Goal: Information Seeking & Learning: Learn about a topic

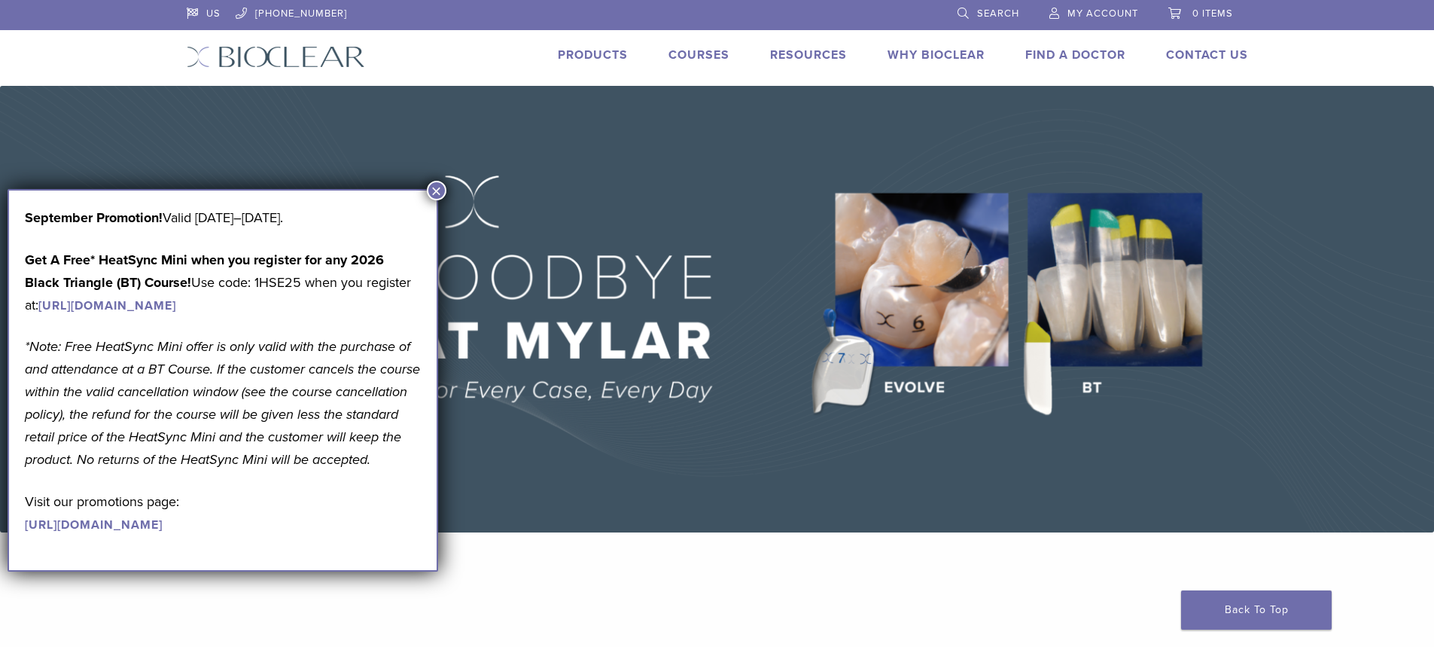
click at [595, 62] on li "Products" at bounding box center [593, 55] width 70 height 18
click at [607, 47] on link "Products" at bounding box center [593, 54] width 70 height 15
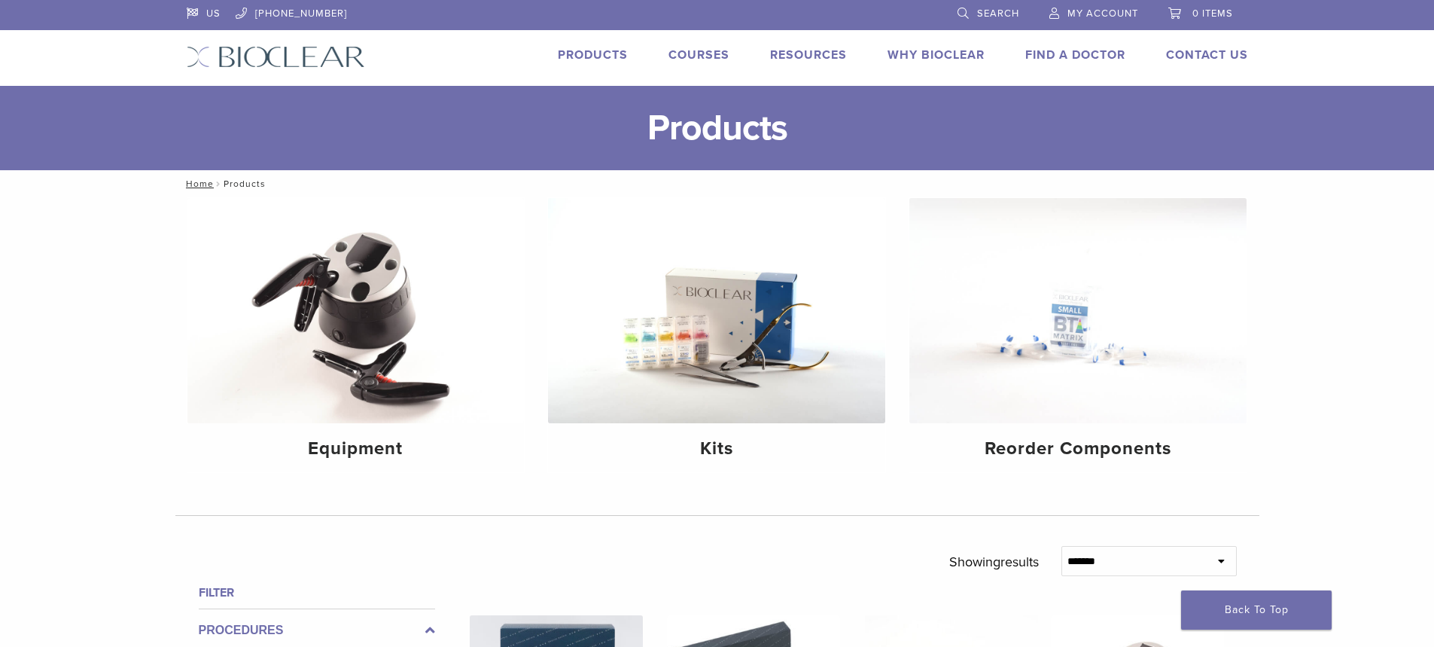
click at [594, 56] on link "Products" at bounding box center [593, 54] width 70 height 15
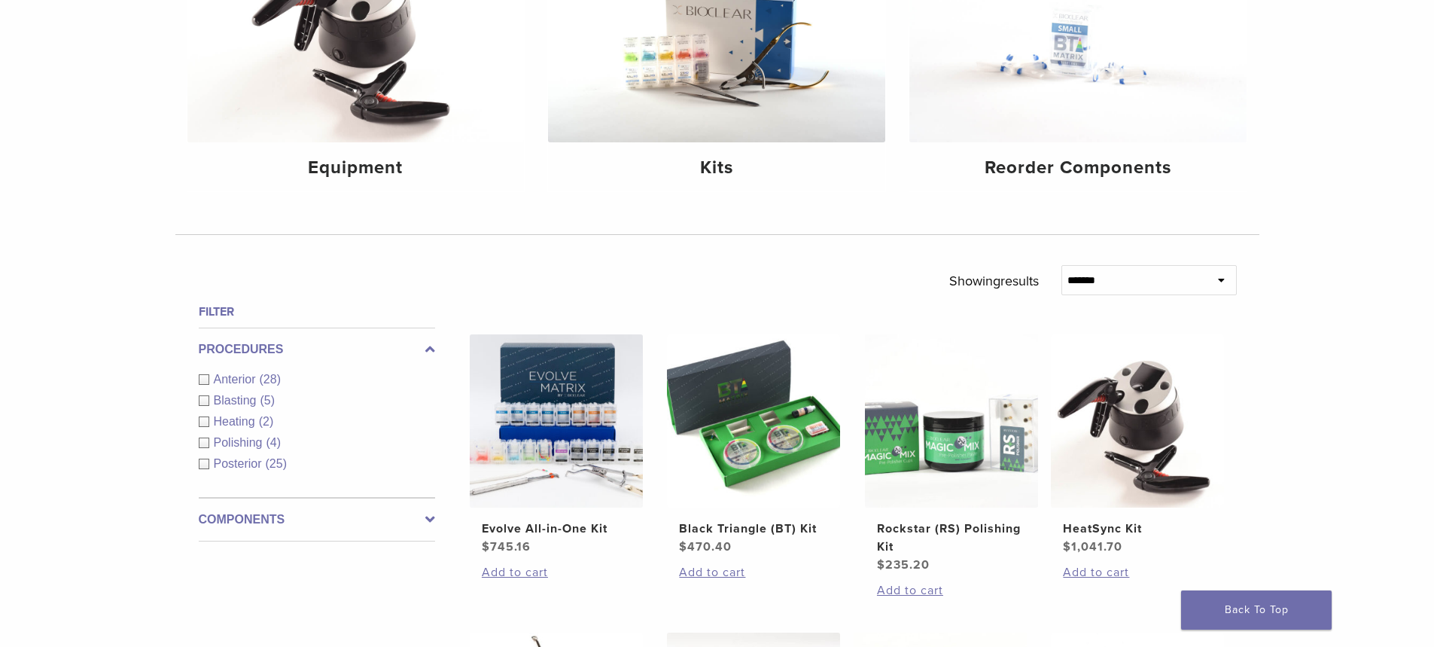
scroll to position [301, 0]
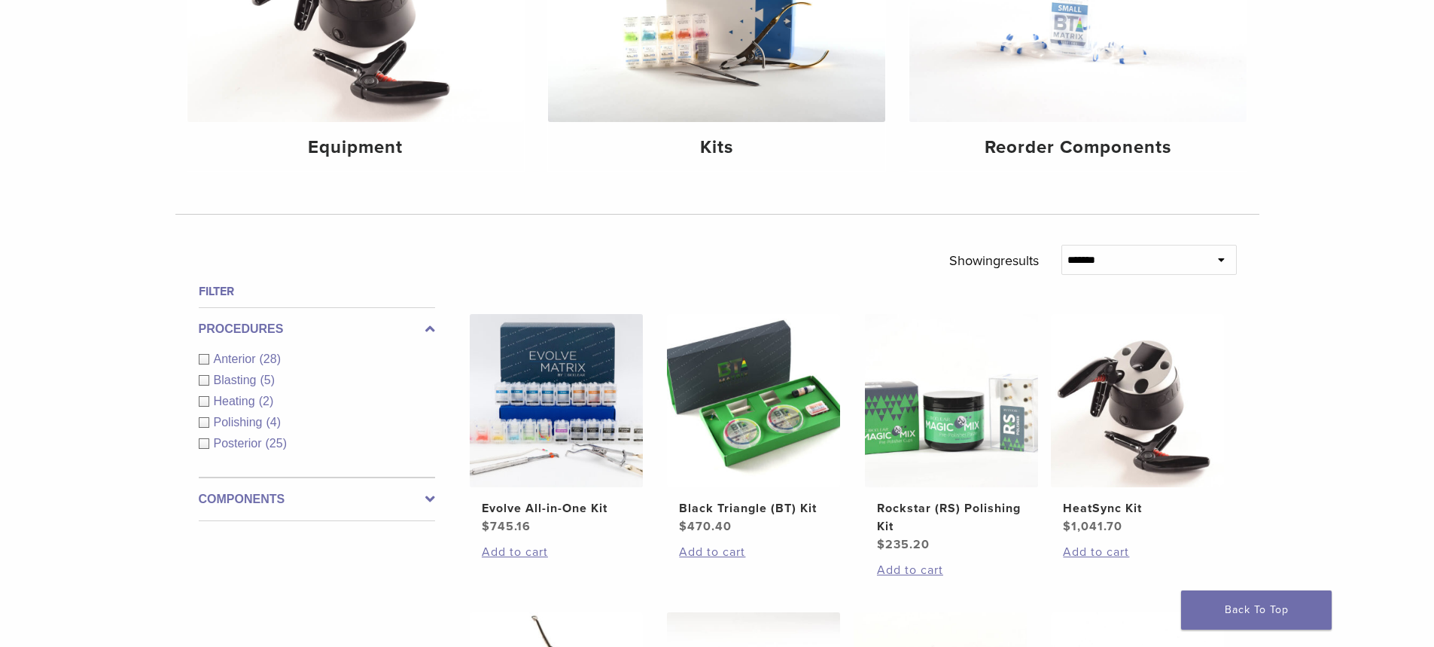
click at [200, 364] on div "Anterior (28)" at bounding box center [317, 359] width 236 height 18
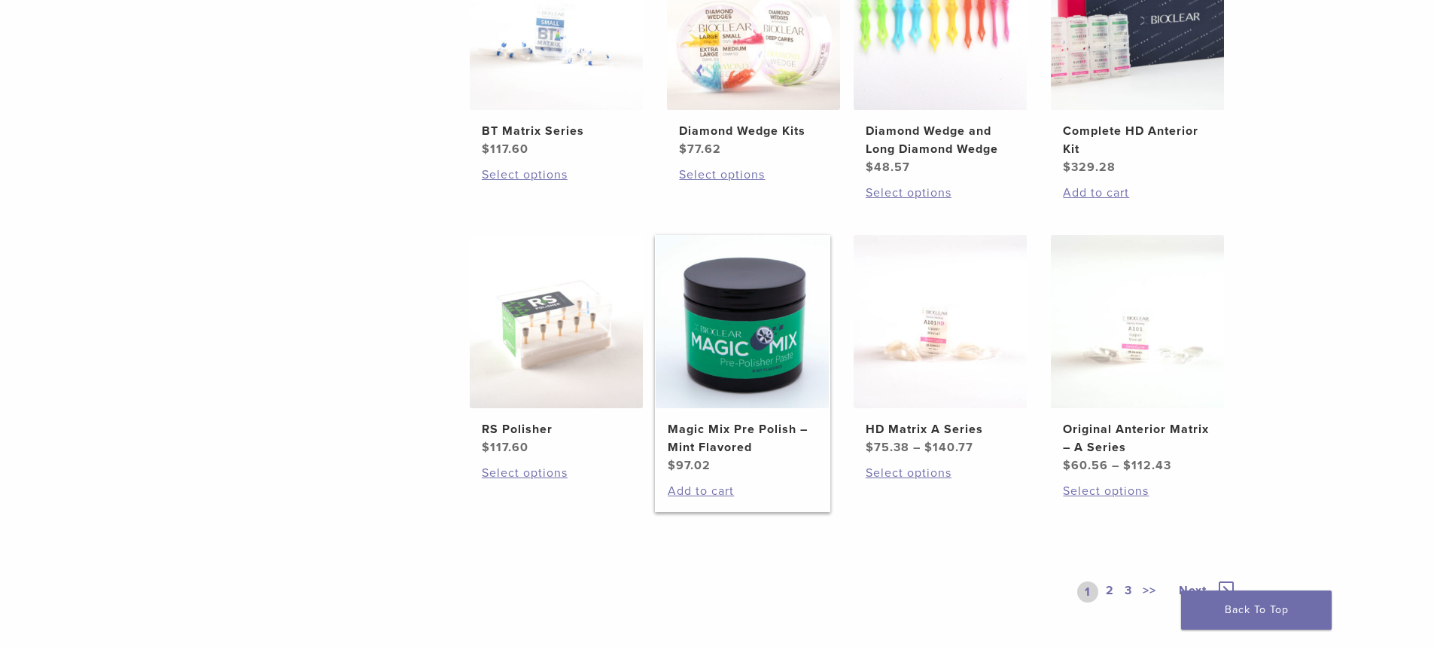
scroll to position [979, 0]
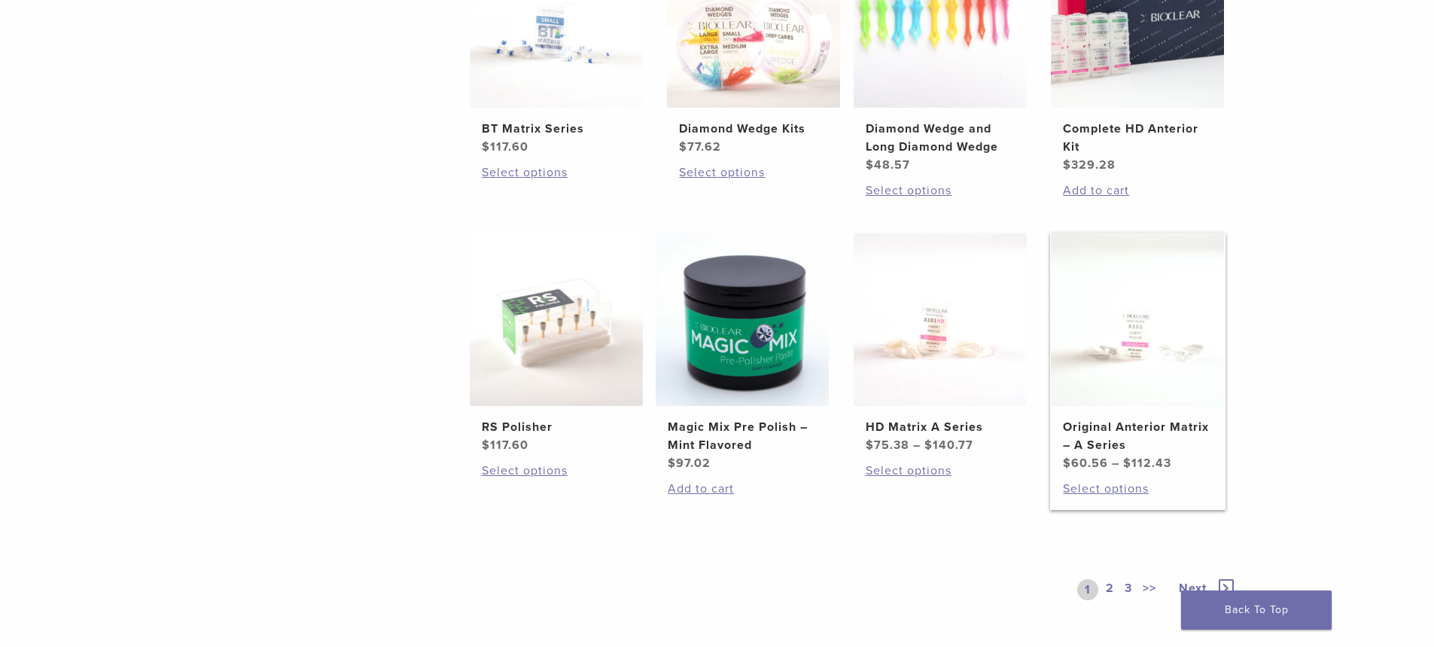
click at [1110, 432] on h2 "Original Anterior Matrix – A Series" at bounding box center [1137, 436] width 149 height 36
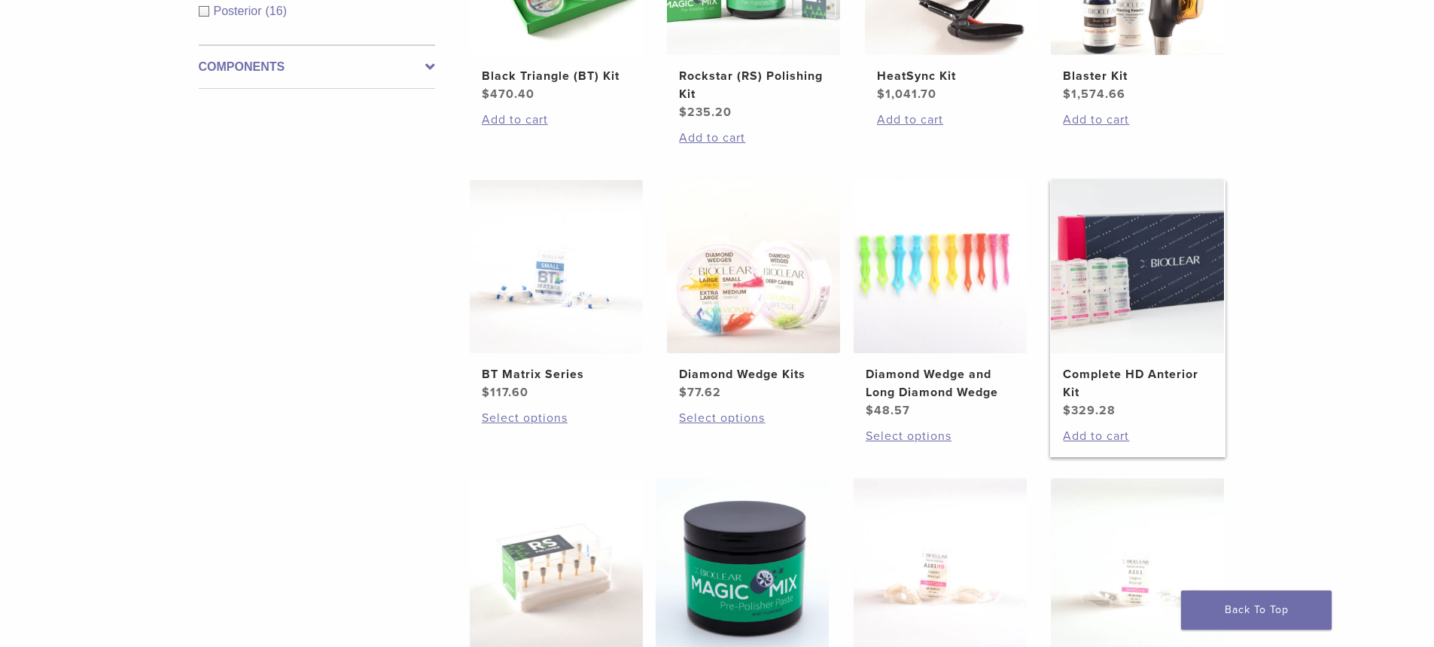
scroll to position [677, 0]
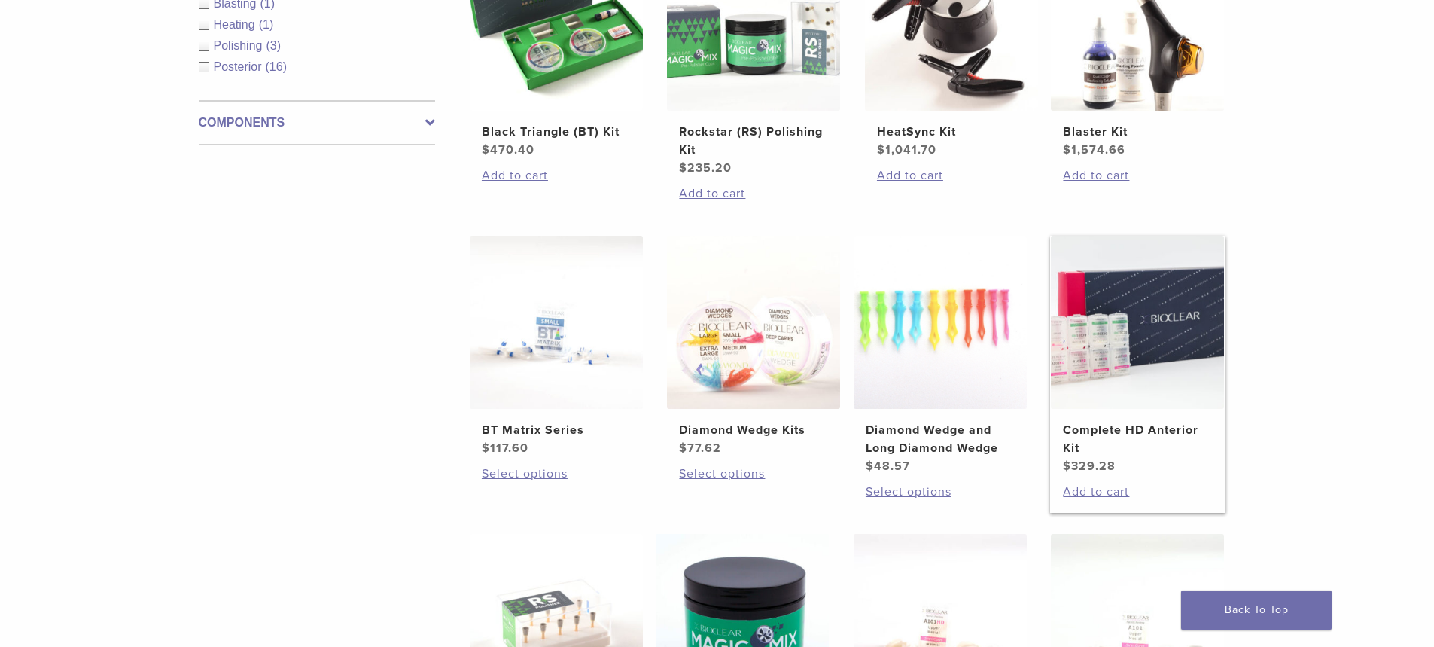
click at [1129, 333] on img at bounding box center [1137, 322] width 173 height 173
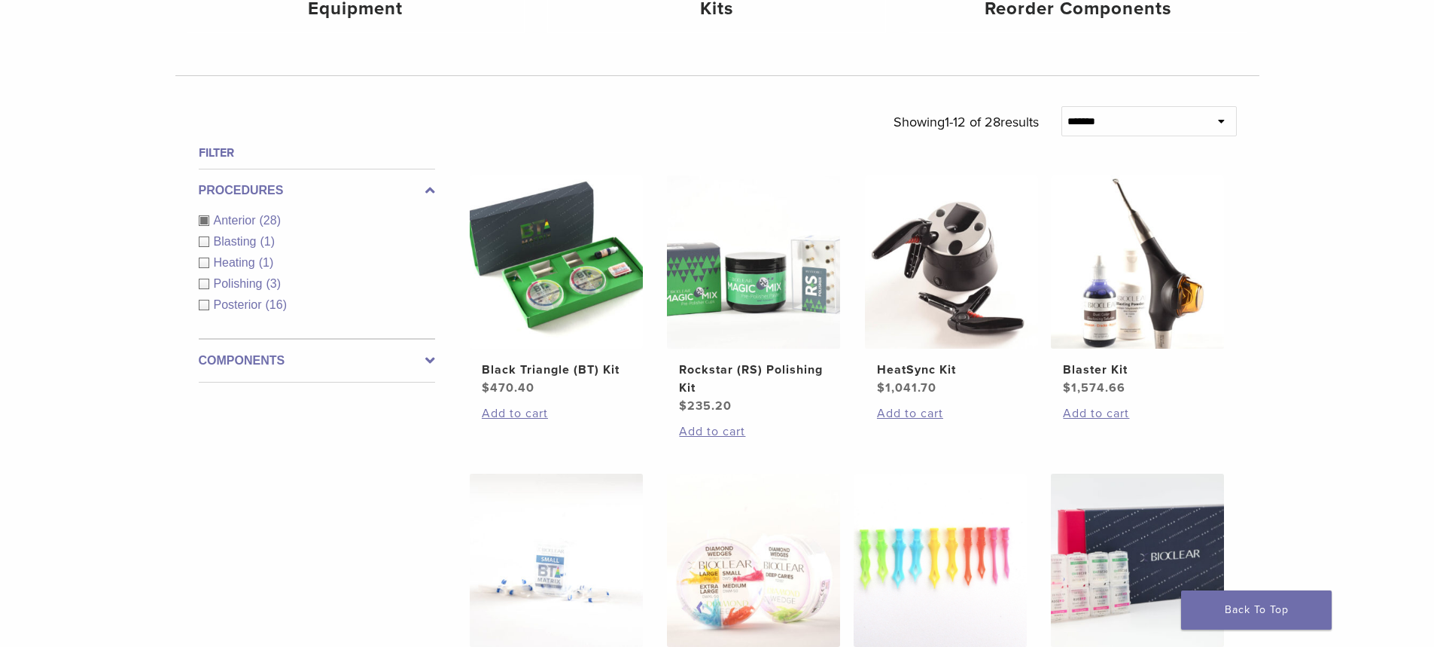
scroll to position [626, 0]
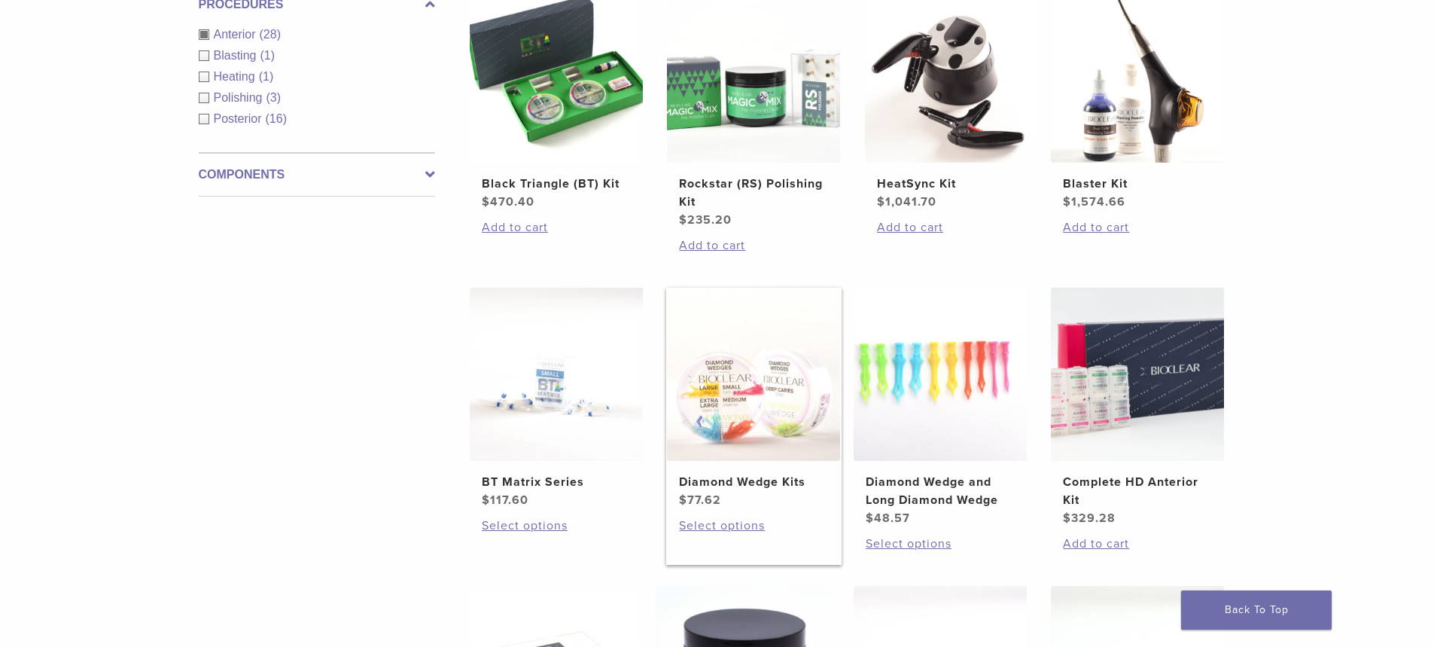
click at [774, 505] on span "$ 77.62" at bounding box center [753, 500] width 149 height 18
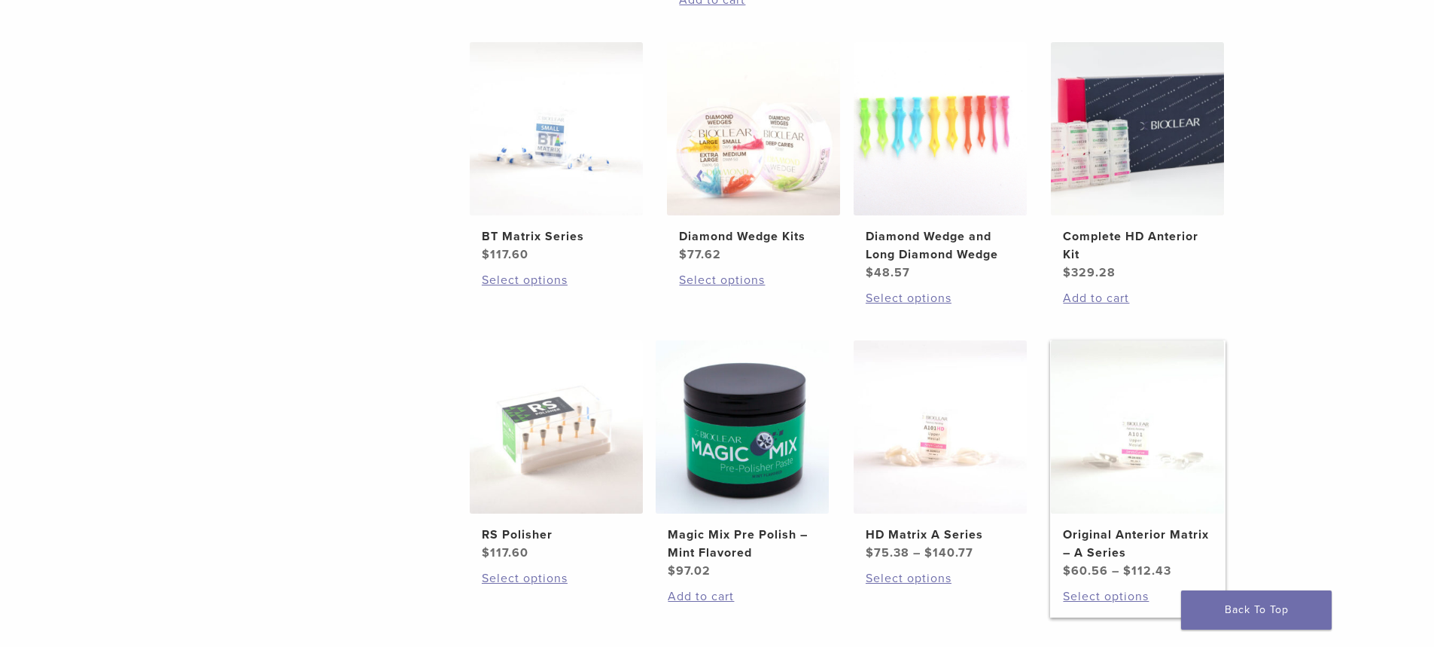
scroll to position [927, 0]
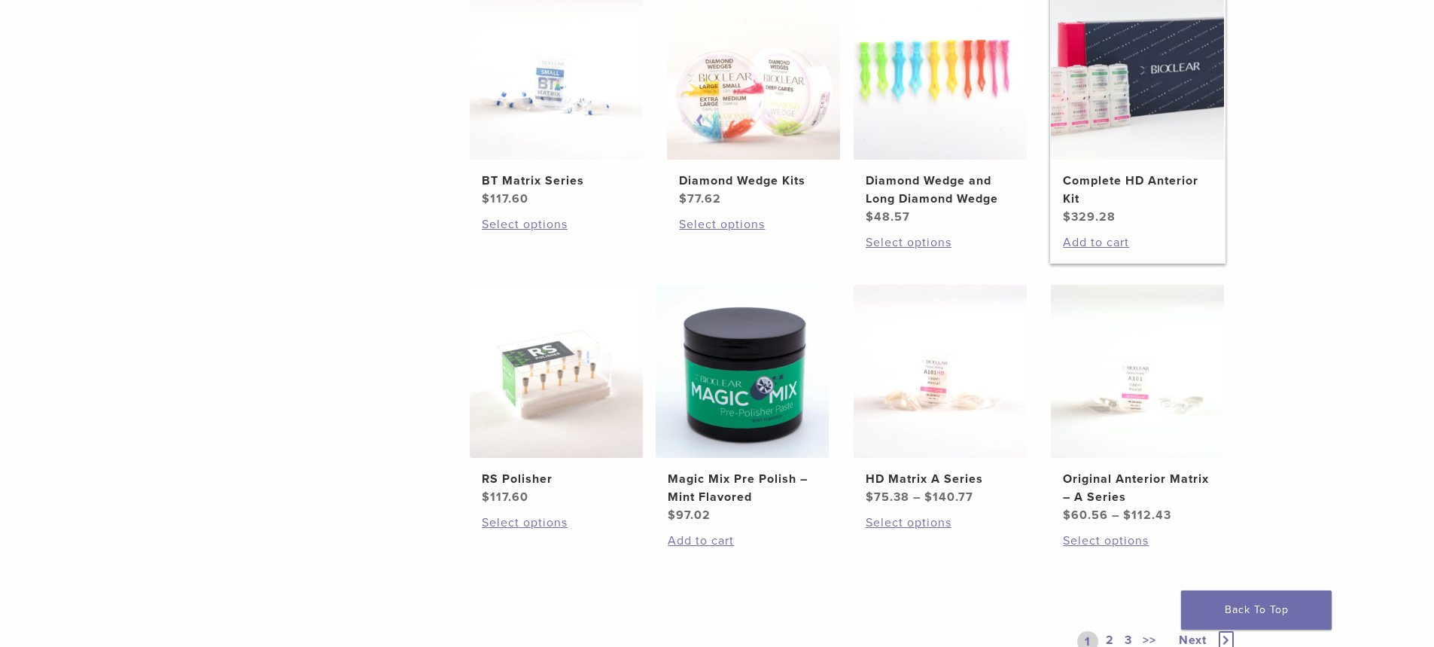
click at [1085, 197] on h2 "Complete HD Anterior Kit" at bounding box center [1137, 190] width 149 height 36
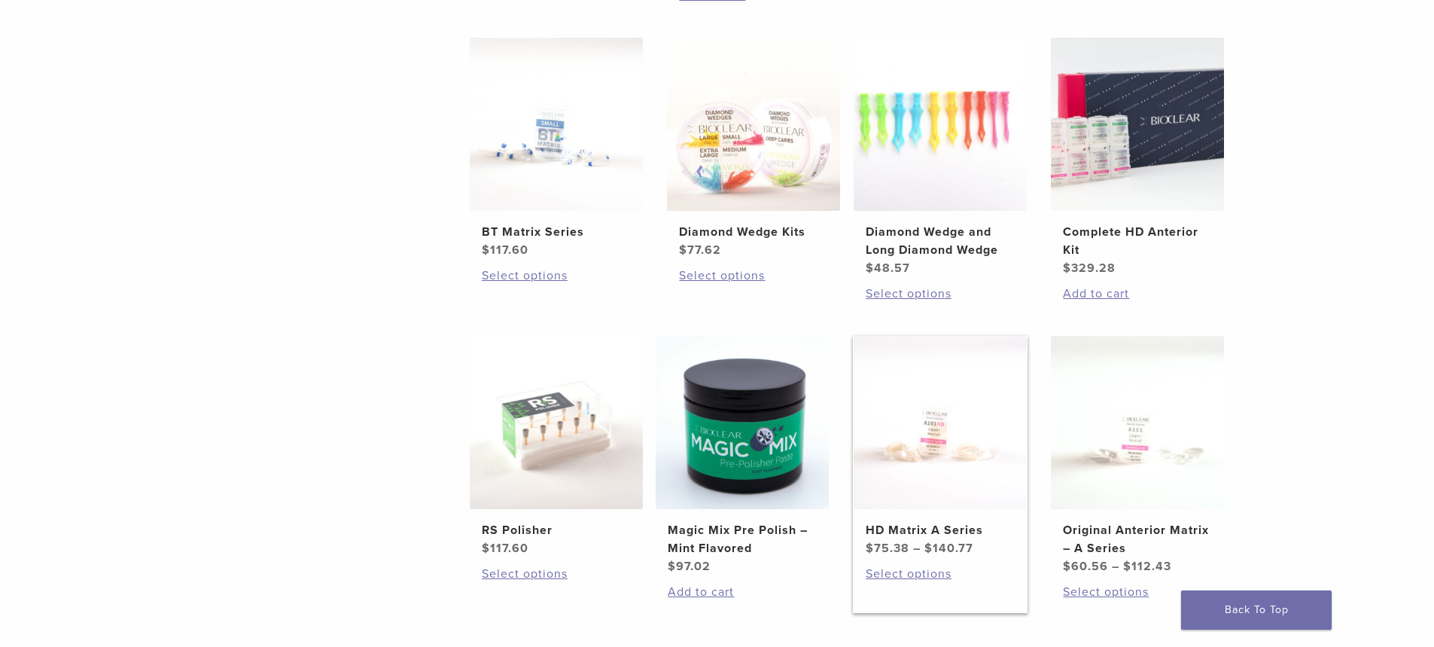
scroll to position [701, 0]
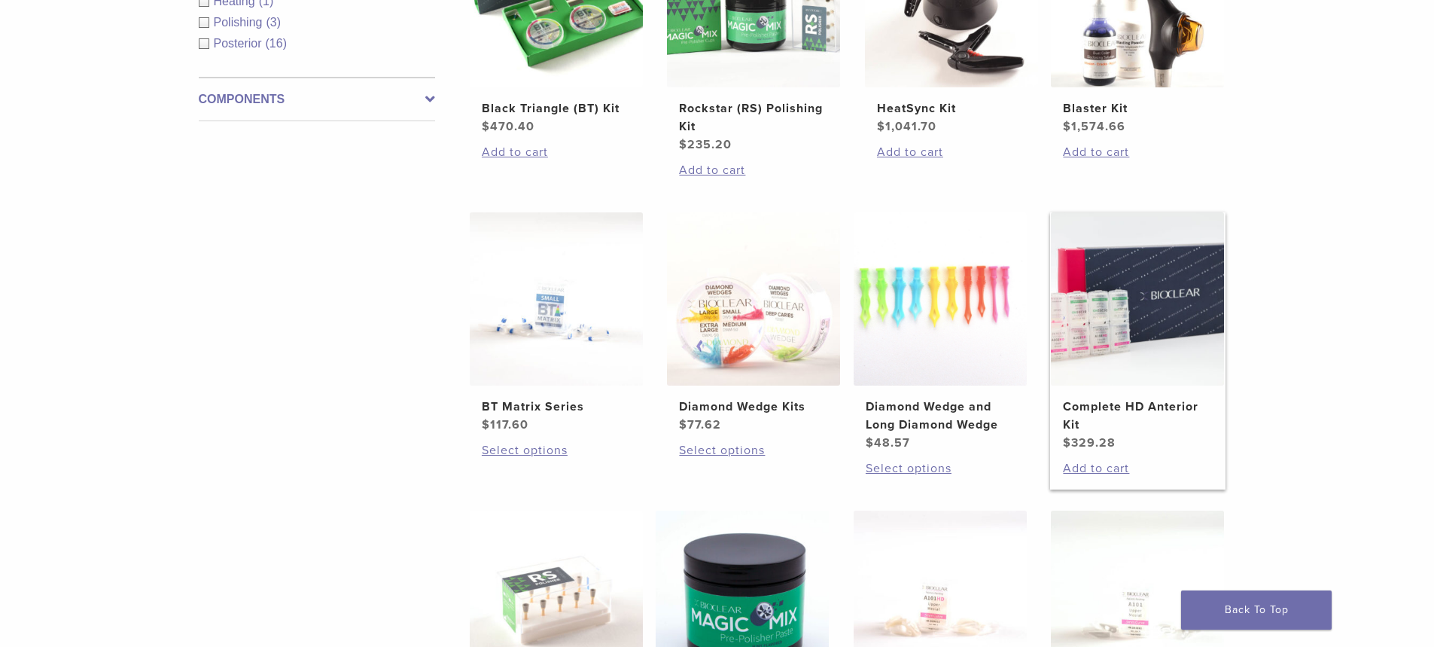
click at [1058, 425] on link "Complete HD Anterior Kit $ 329.28" at bounding box center [1137, 331] width 175 height 239
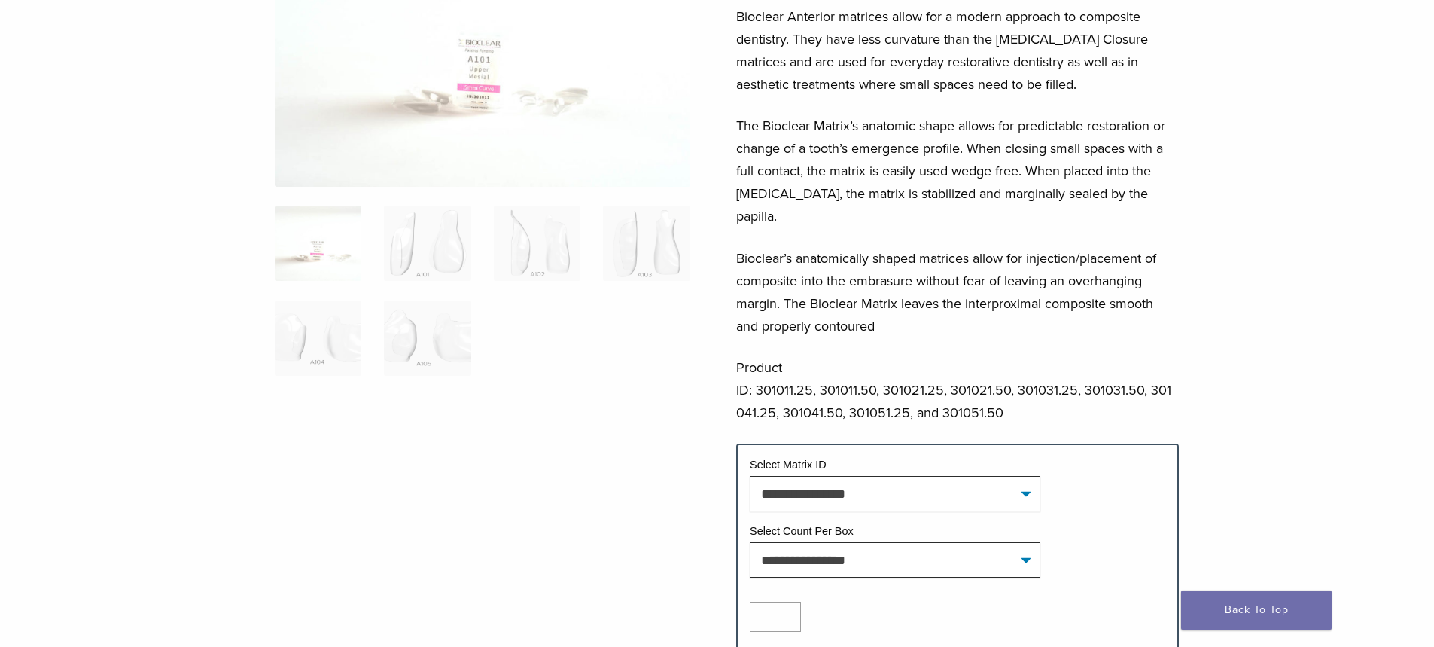
scroll to position [301, 0]
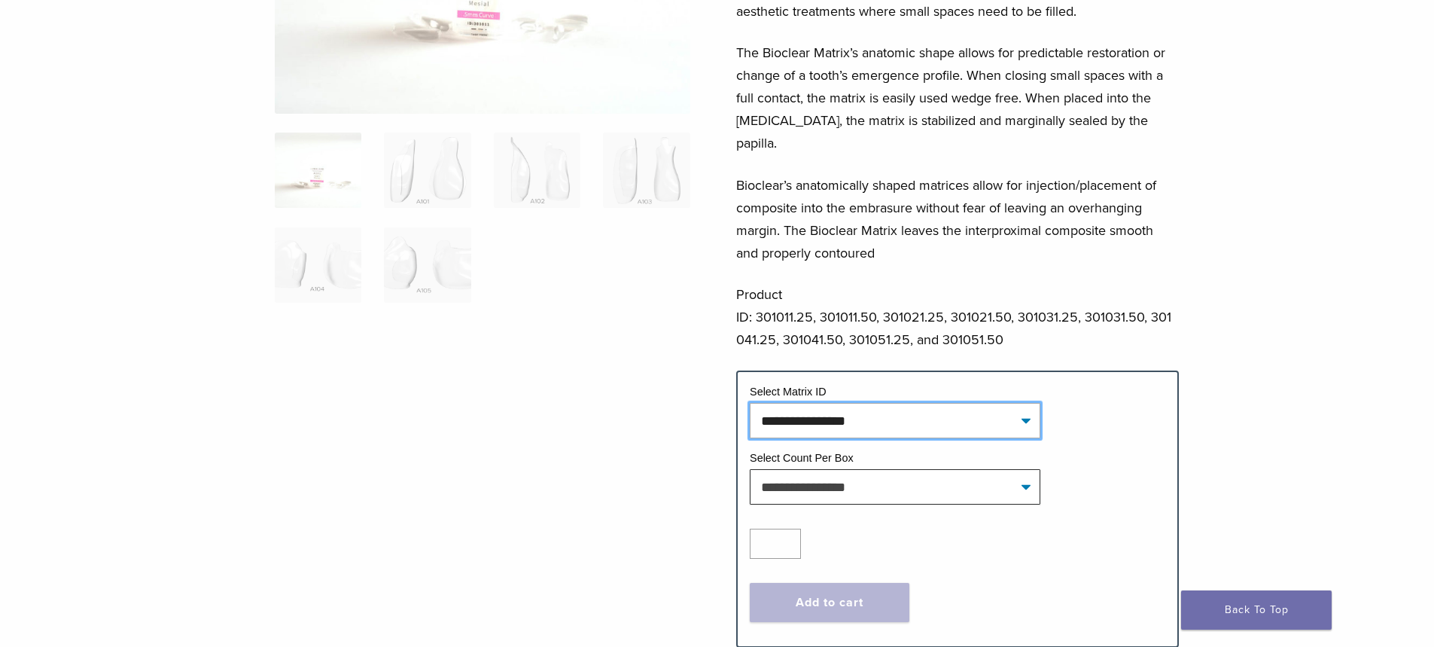
click at [813, 403] on select "**********" at bounding box center [895, 420] width 291 height 35
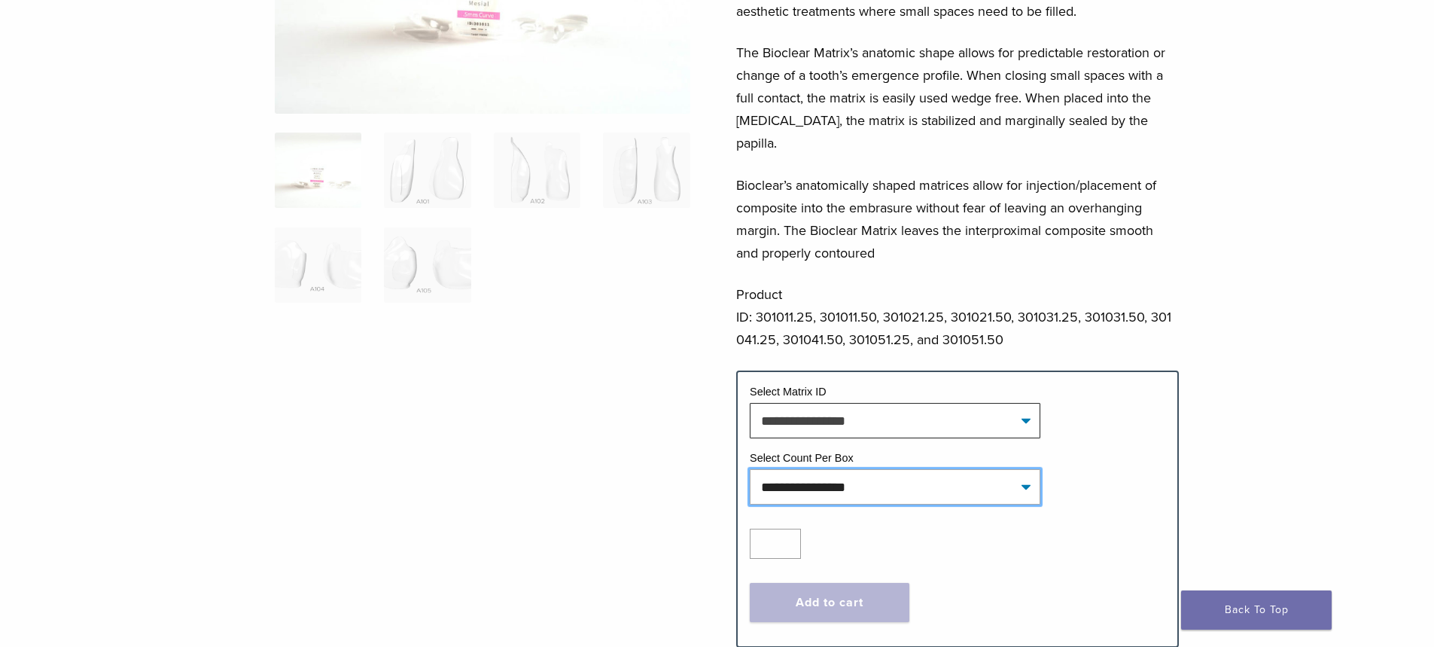
click at [845, 469] on select "**********" at bounding box center [895, 486] width 291 height 35
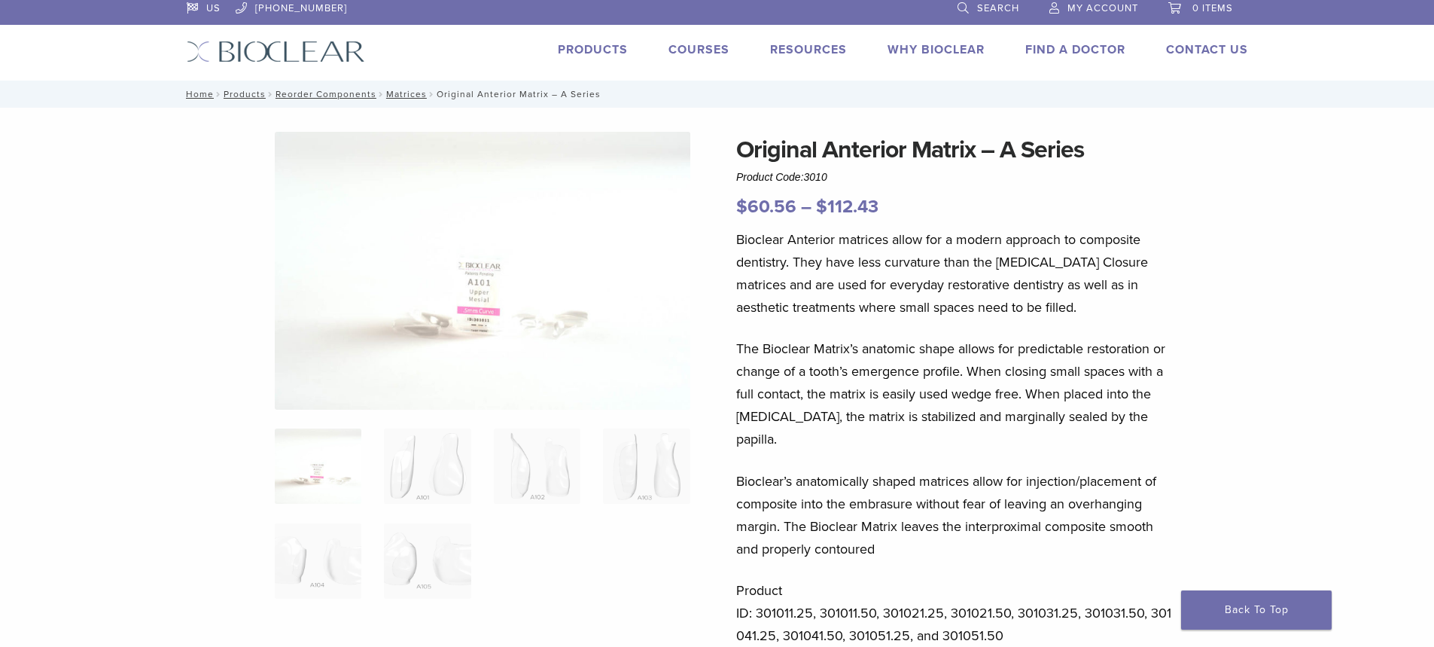
scroll to position [0, 0]
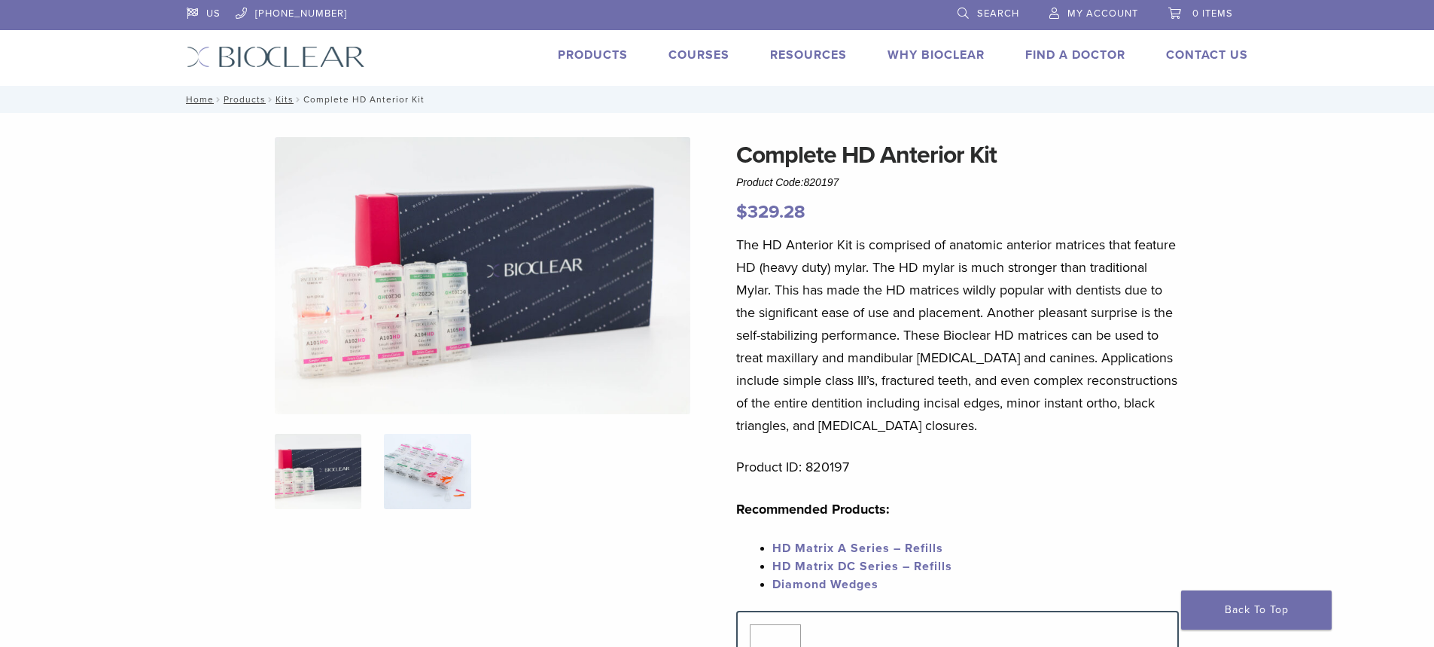
click at [443, 494] on img at bounding box center [427, 471] width 87 height 75
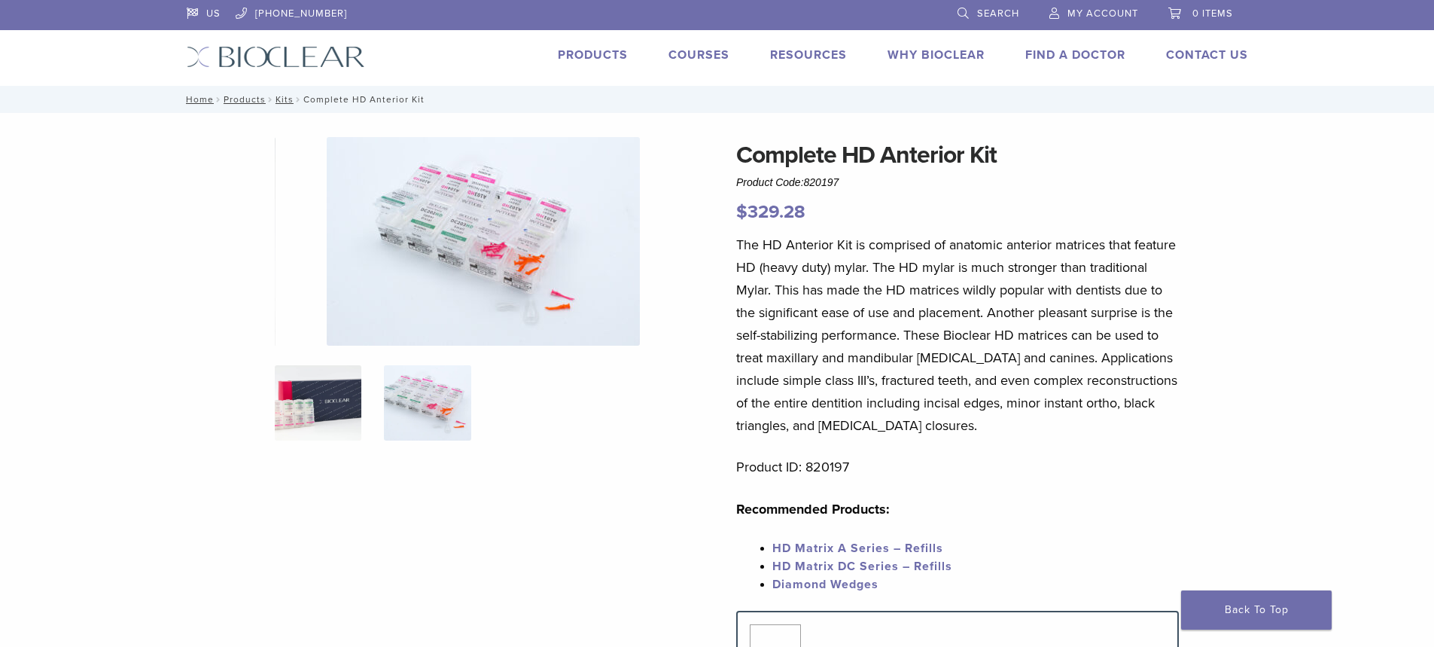
click at [330, 431] on img at bounding box center [318, 402] width 87 height 75
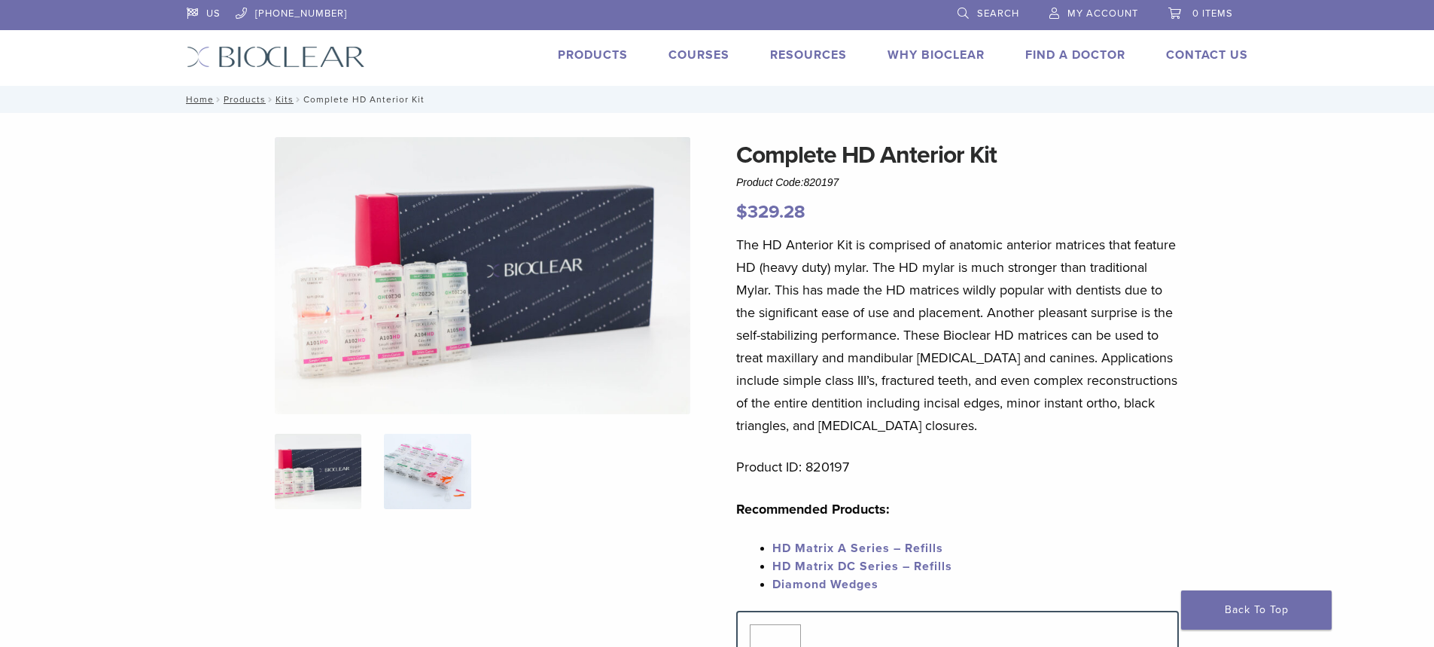
click at [411, 465] on img at bounding box center [427, 471] width 87 height 75
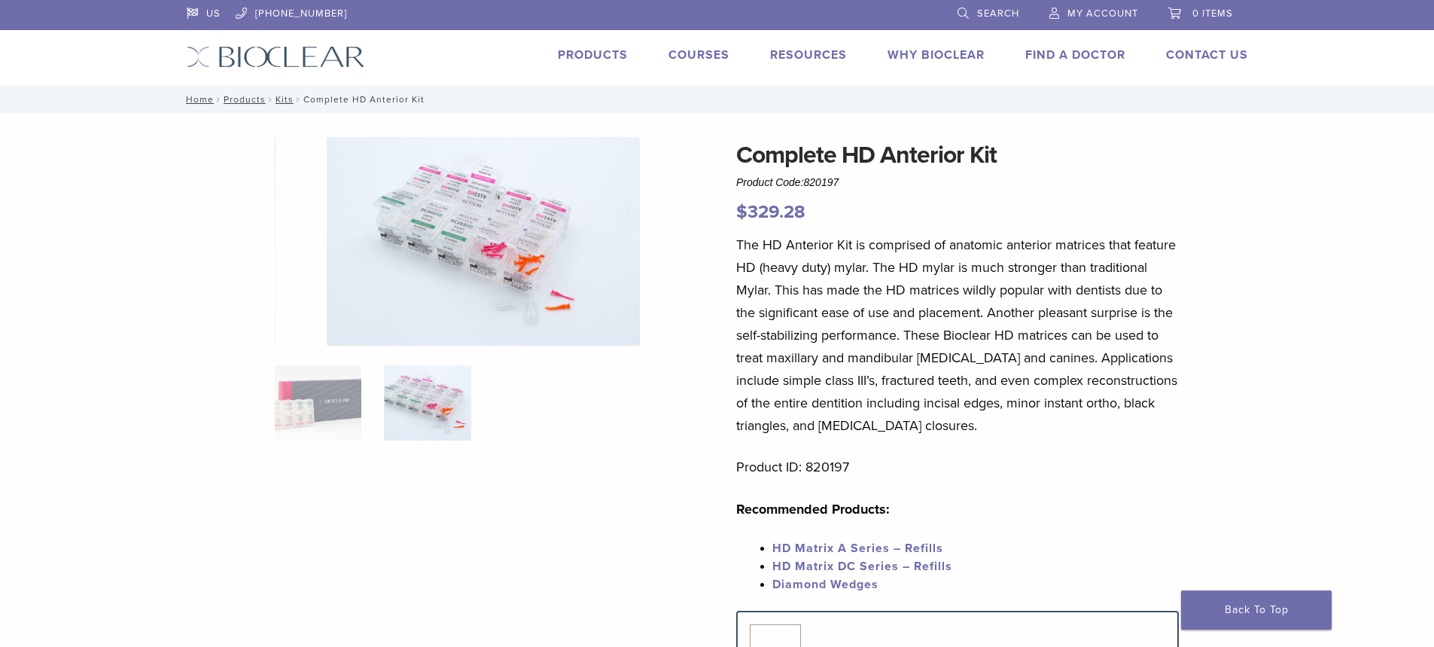
click at [449, 258] on img at bounding box center [483, 241] width 313 height 209
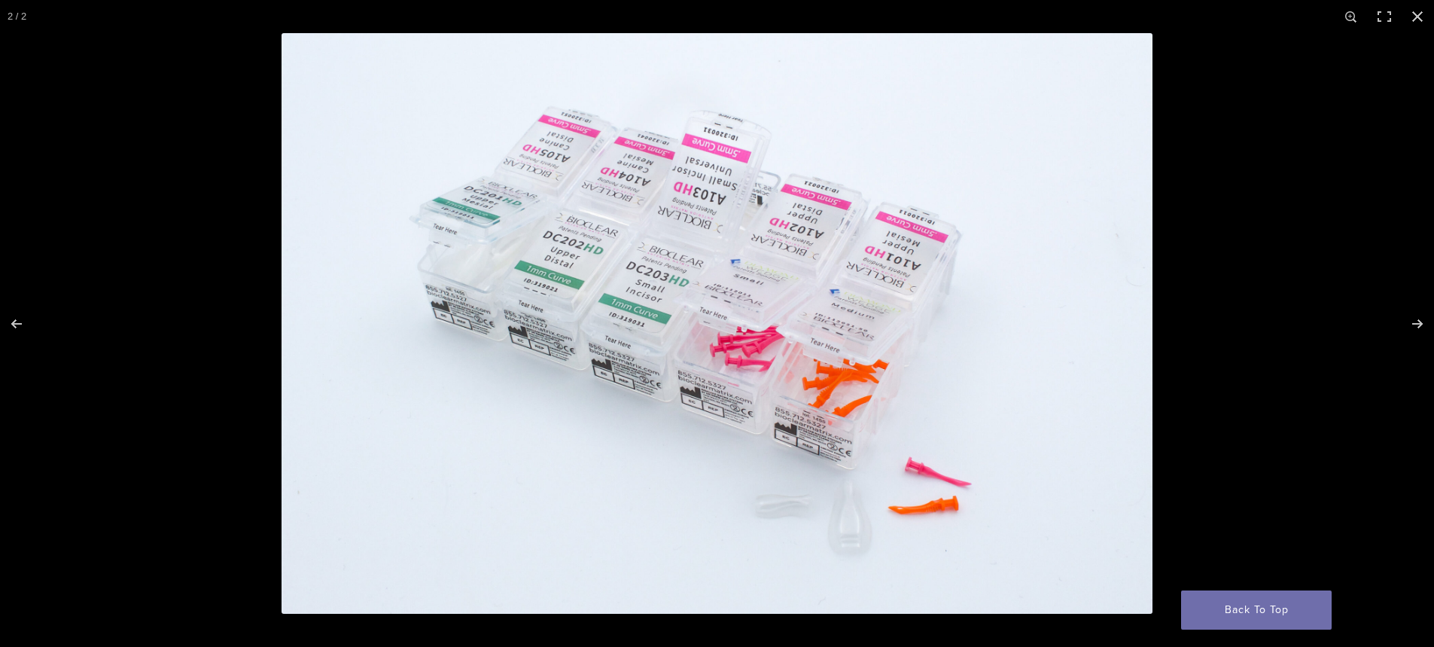
click at [683, 419] on img at bounding box center [717, 323] width 871 height 580
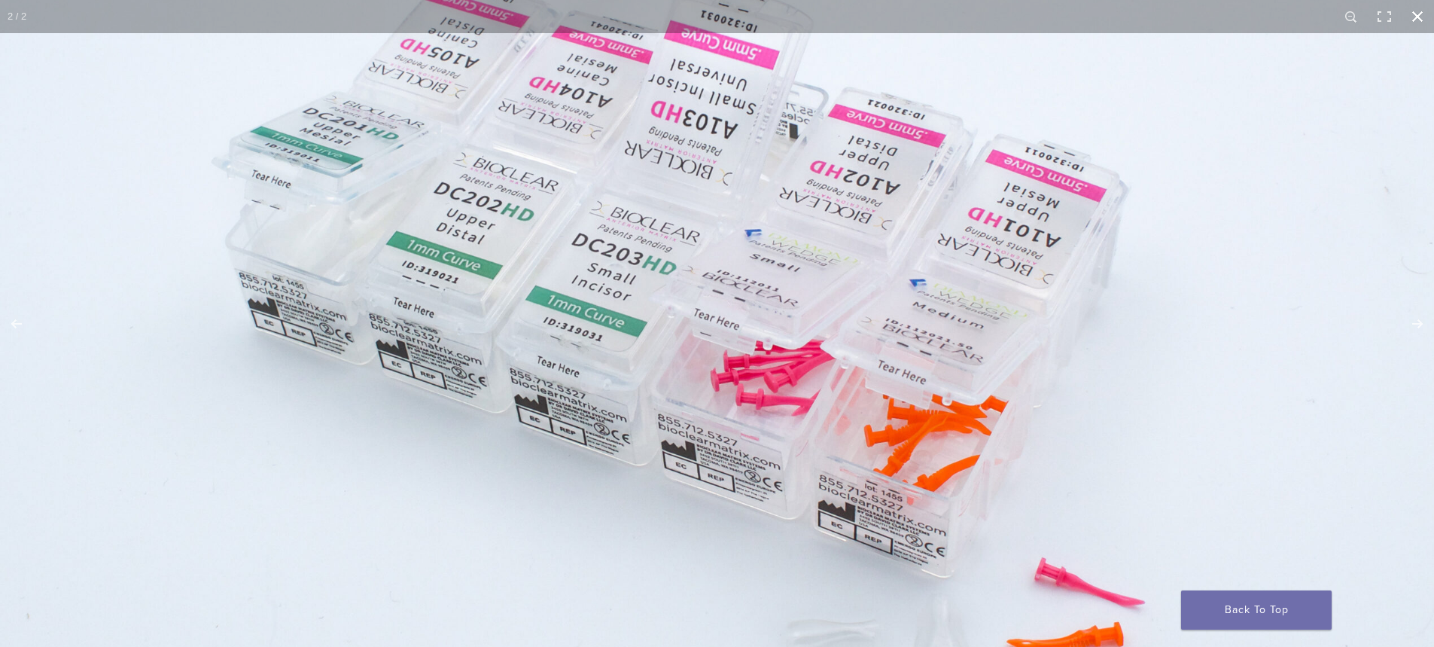
click at [1422, 32] on button "Close (Esc)" at bounding box center [1417, 16] width 33 height 33
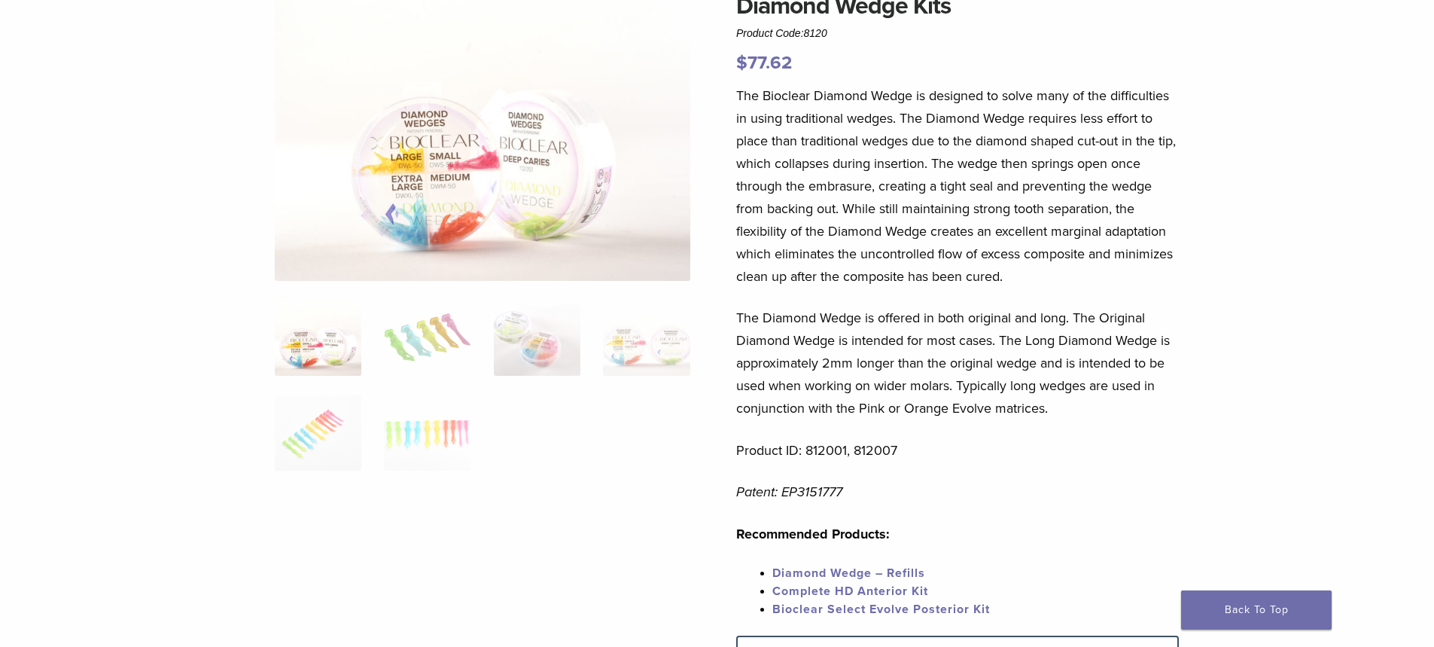
scroll to position [151, 0]
click at [528, 342] on img at bounding box center [537, 336] width 87 height 75
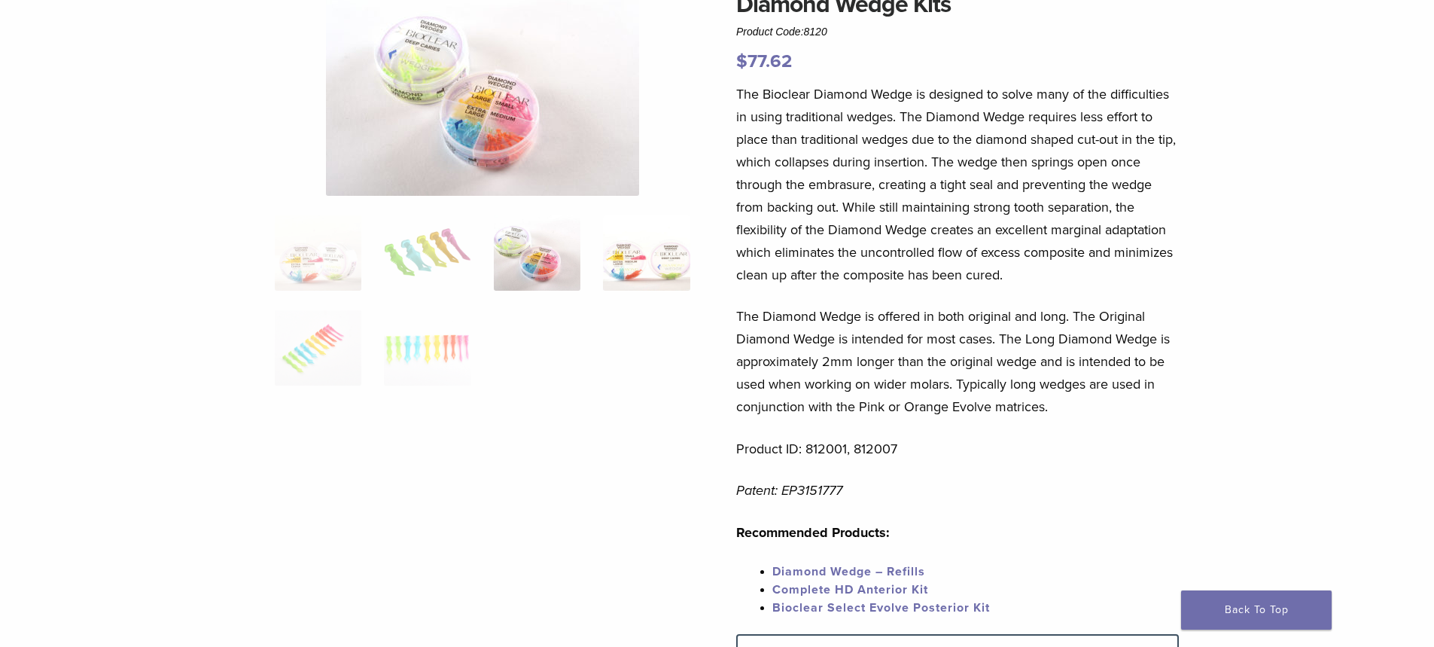
click at [649, 264] on img at bounding box center [646, 252] width 87 height 75
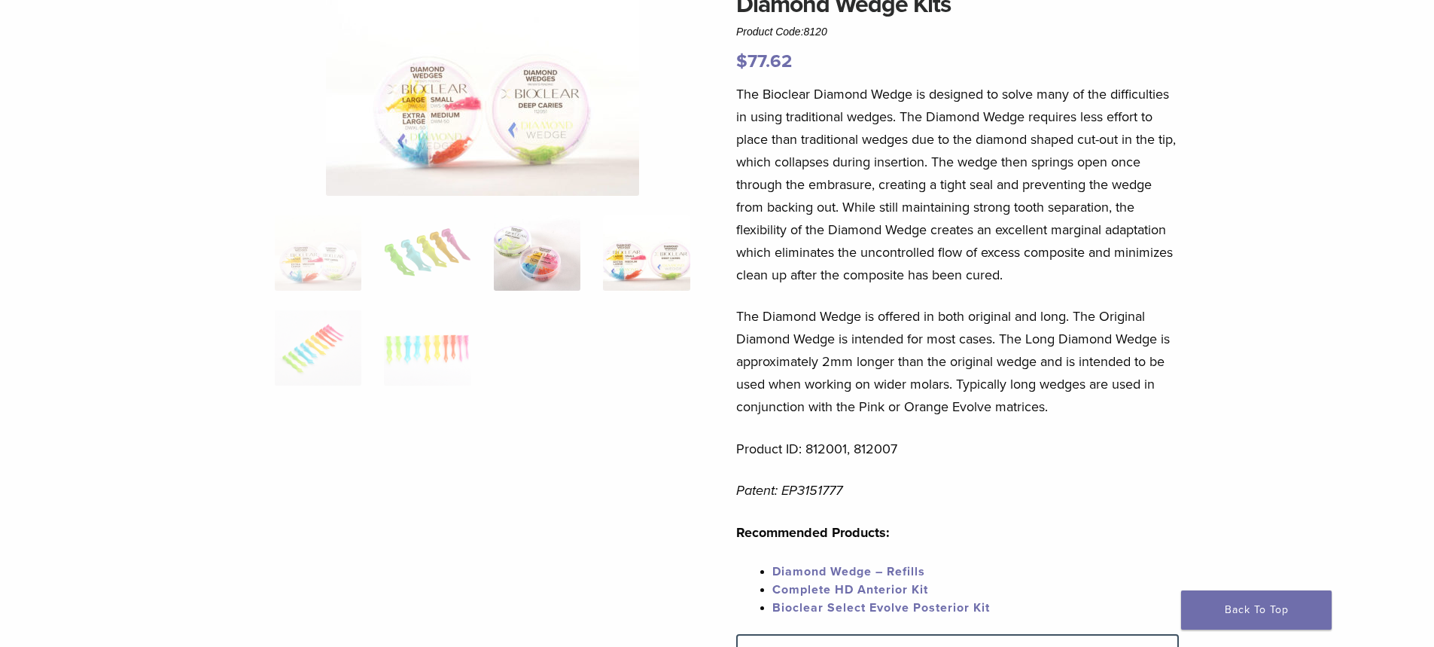
click at [553, 282] on img at bounding box center [537, 252] width 87 height 75
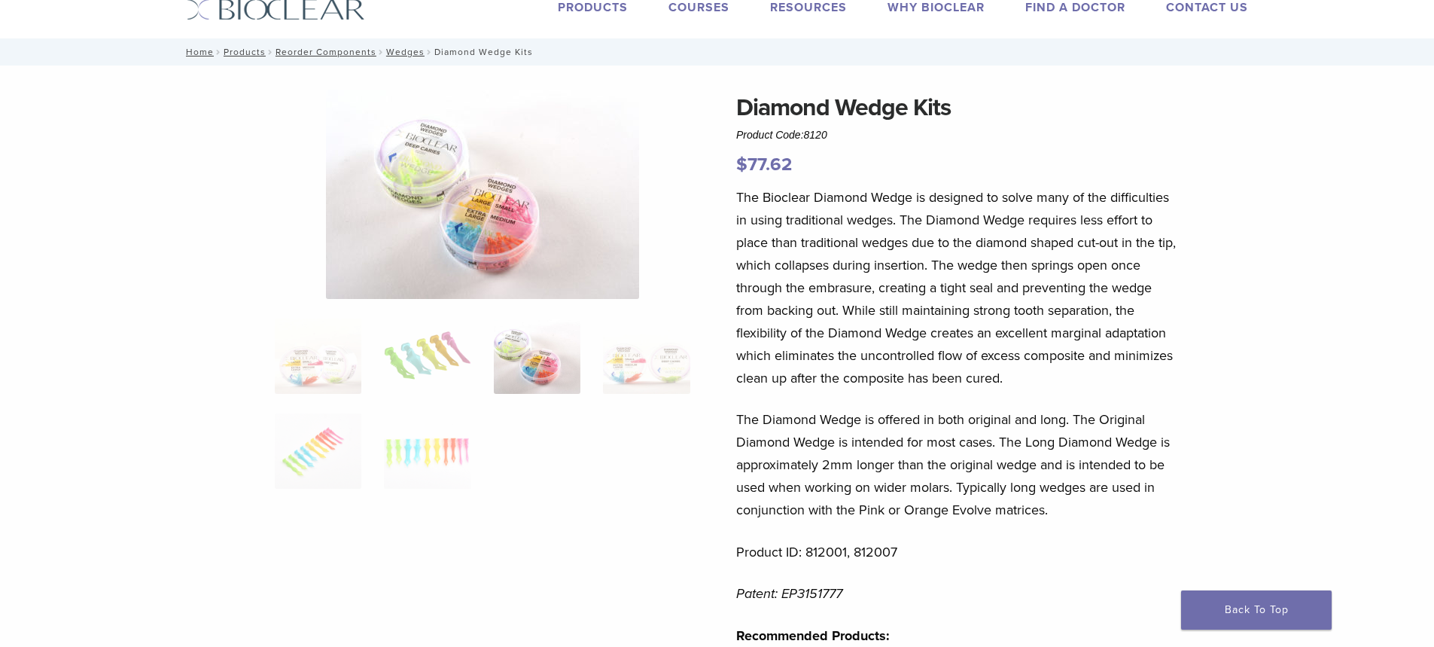
scroll to position [0, 0]
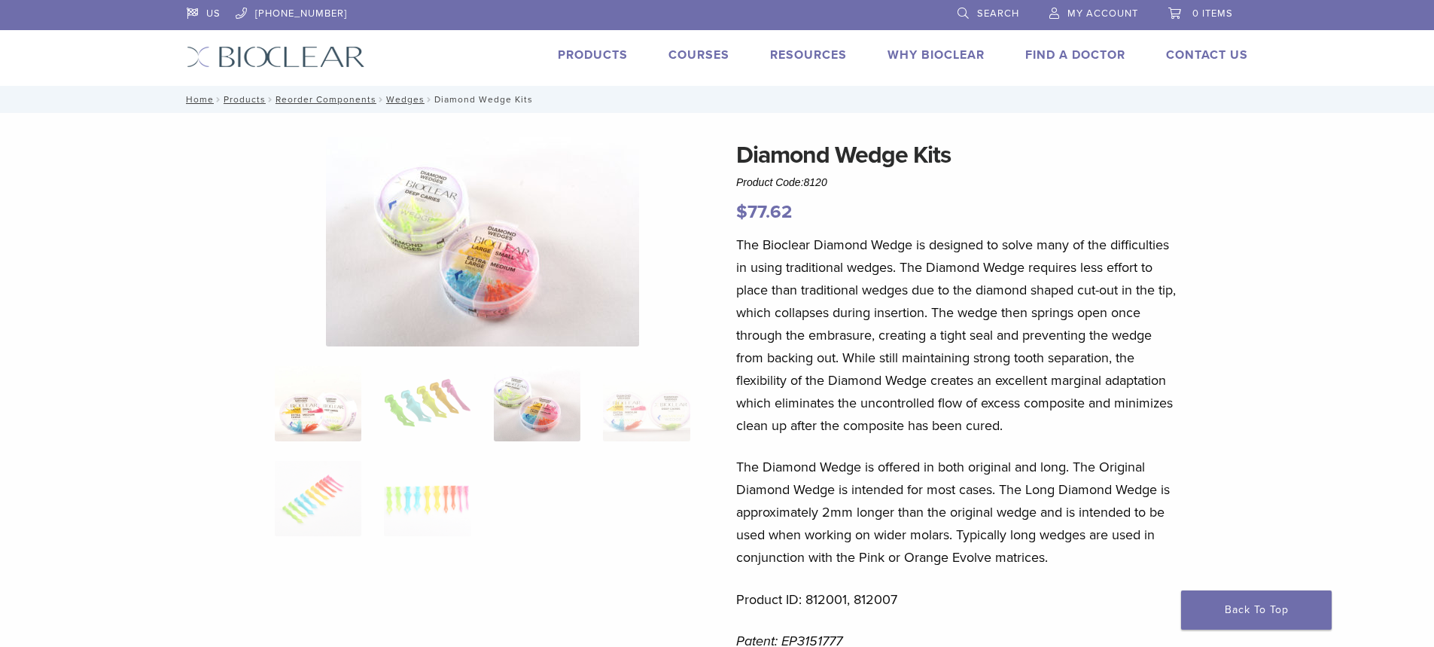
click at [329, 431] on img at bounding box center [318, 403] width 87 height 75
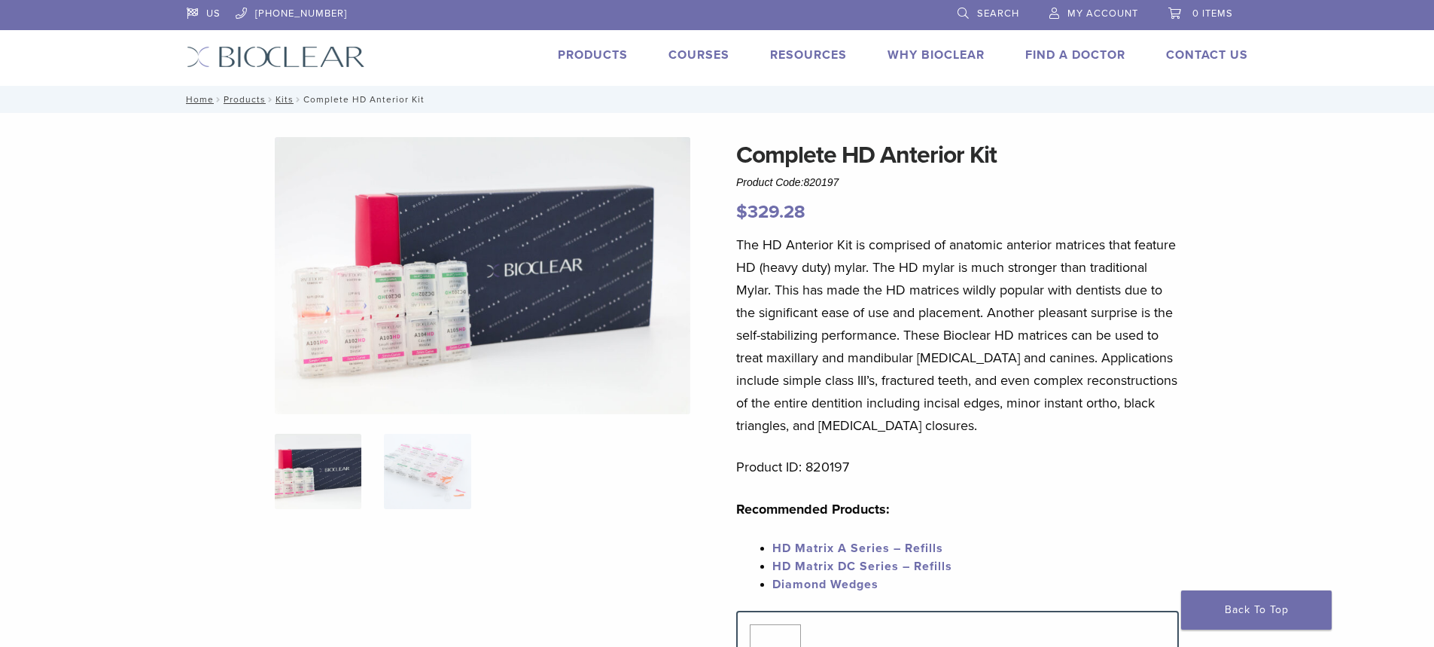
click at [379, 332] on img at bounding box center [483, 275] width 416 height 277
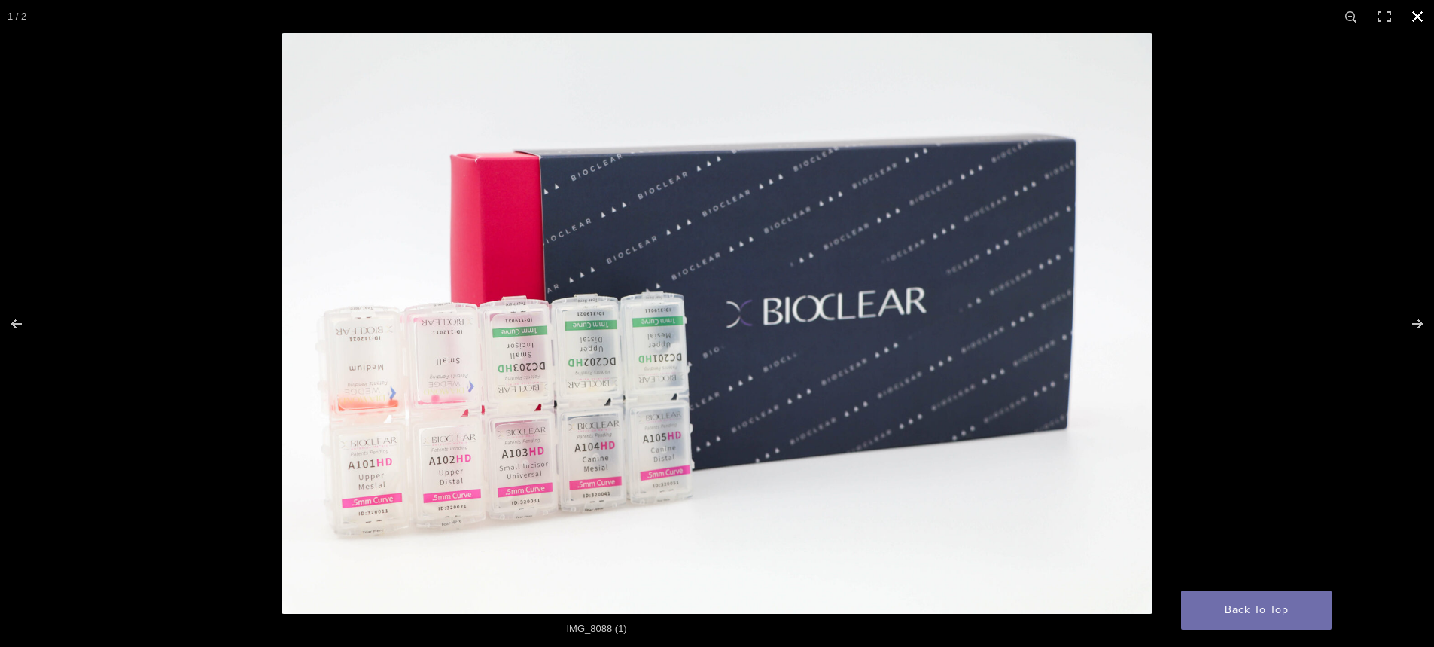
click at [113, 403] on div at bounding box center [717, 323] width 1434 height 647
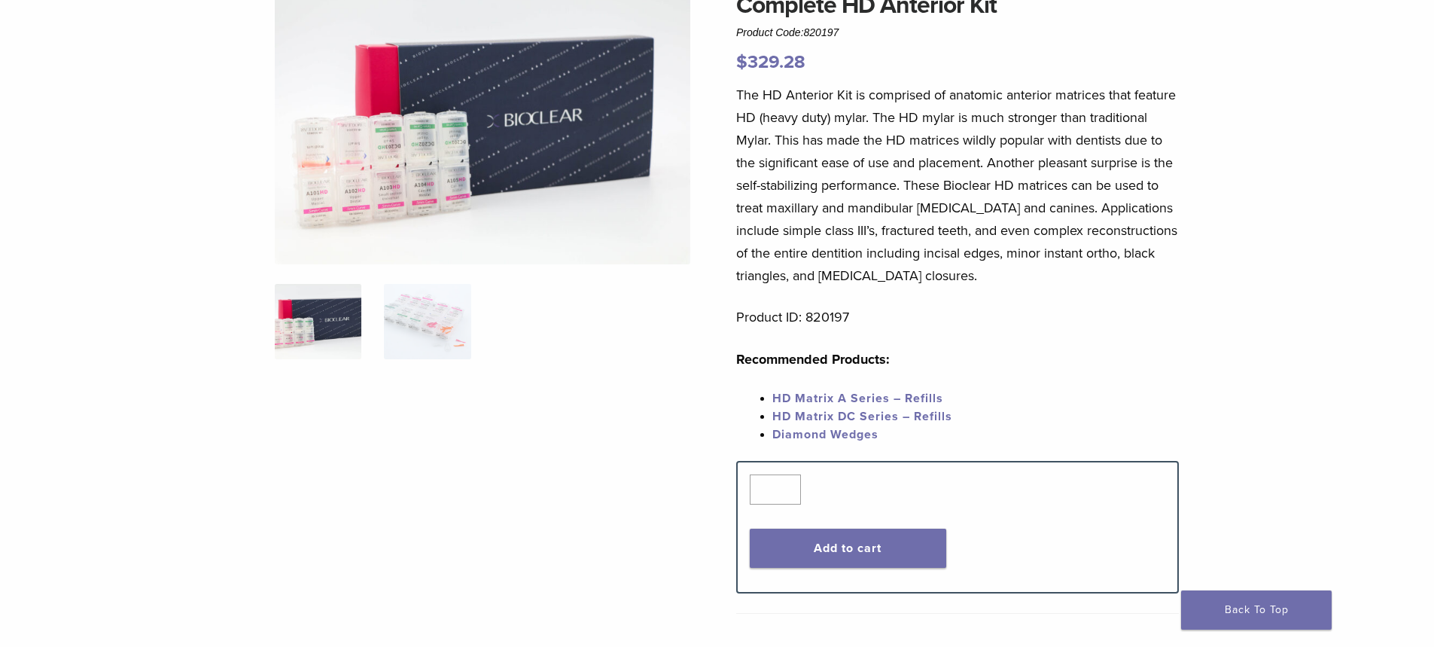
scroll to position [151, 0]
click at [449, 327] on img at bounding box center [427, 320] width 87 height 75
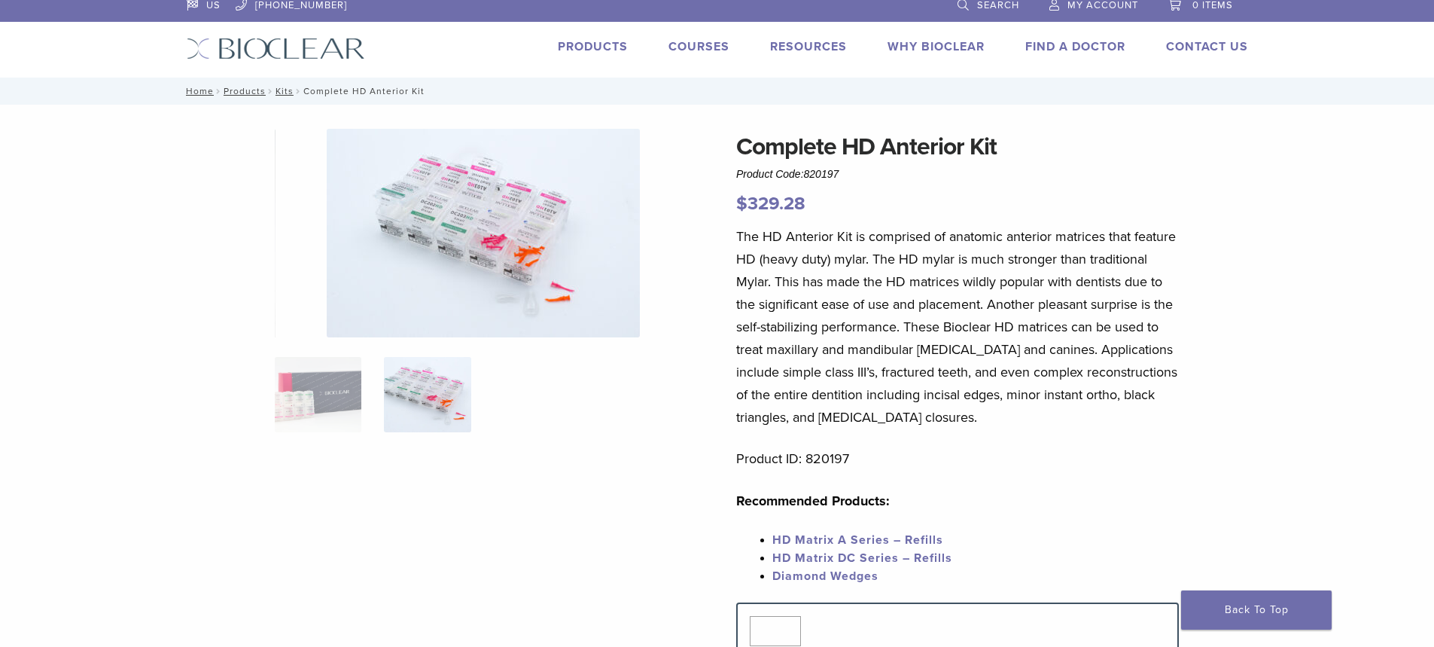
scroll to position [0, 0]
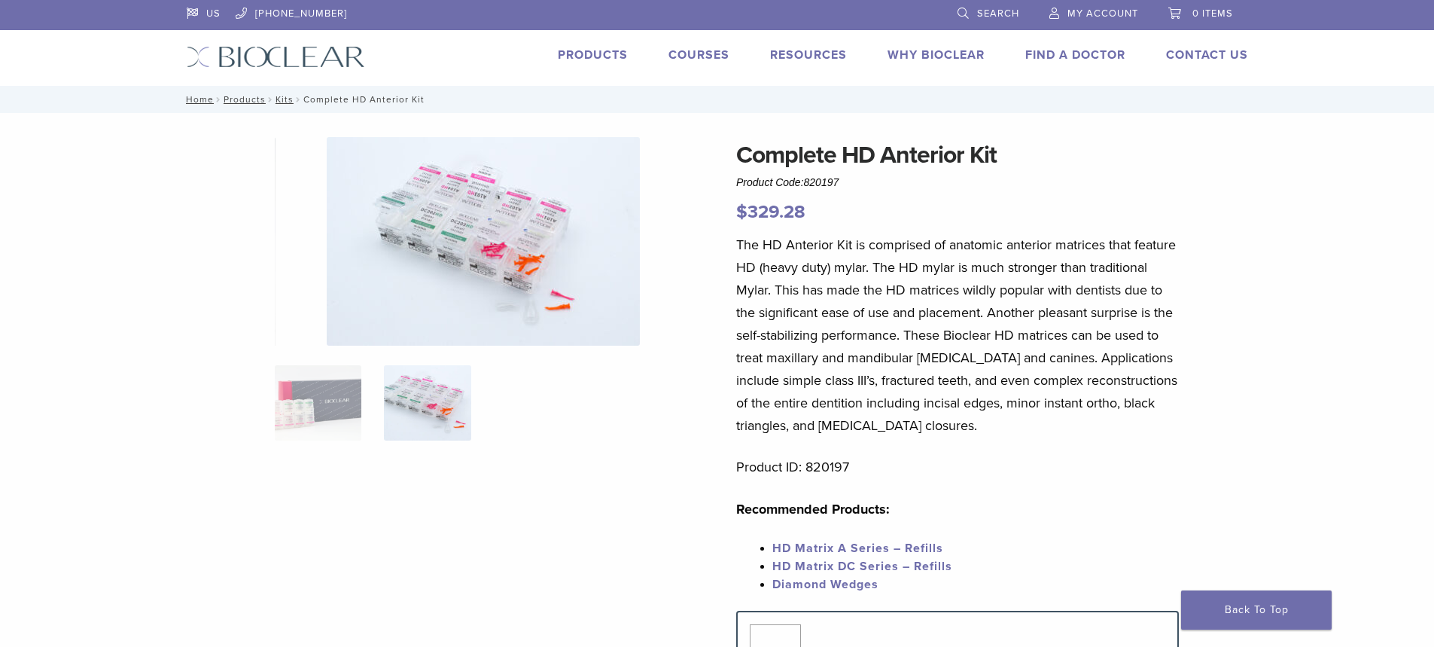
click at [491, 291] on img at bounding box center [483, 241] width 313 height 209
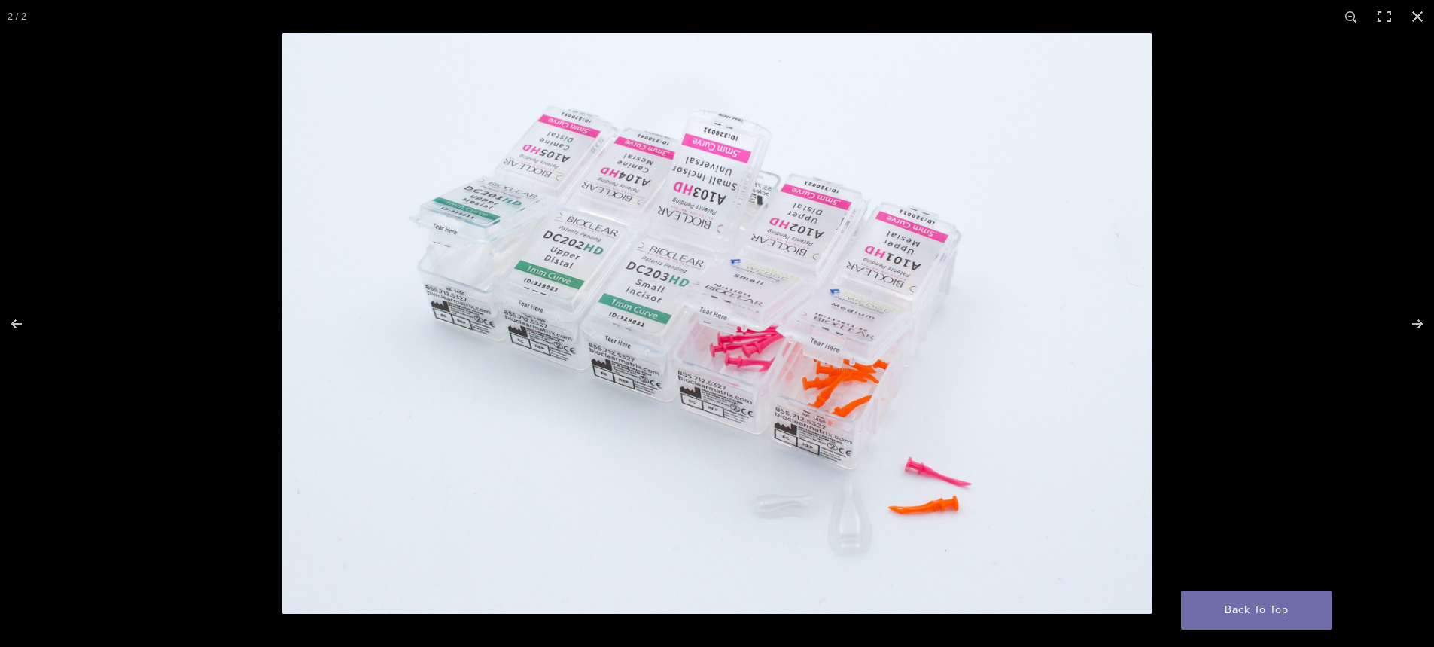
click at [530, 377] on img at bounding box center [717, 323] width 871 height 580
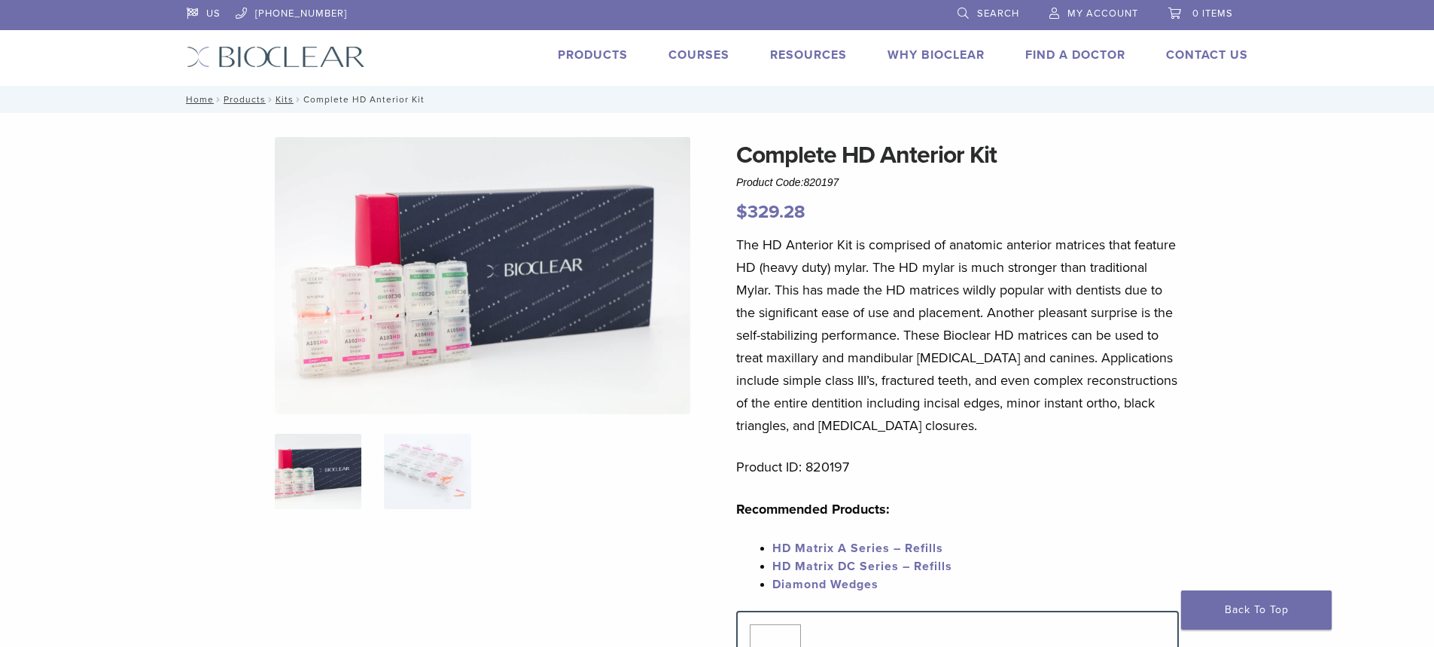
click at [446, 347] on img at bounding box center [483, 275] width 416 height 277
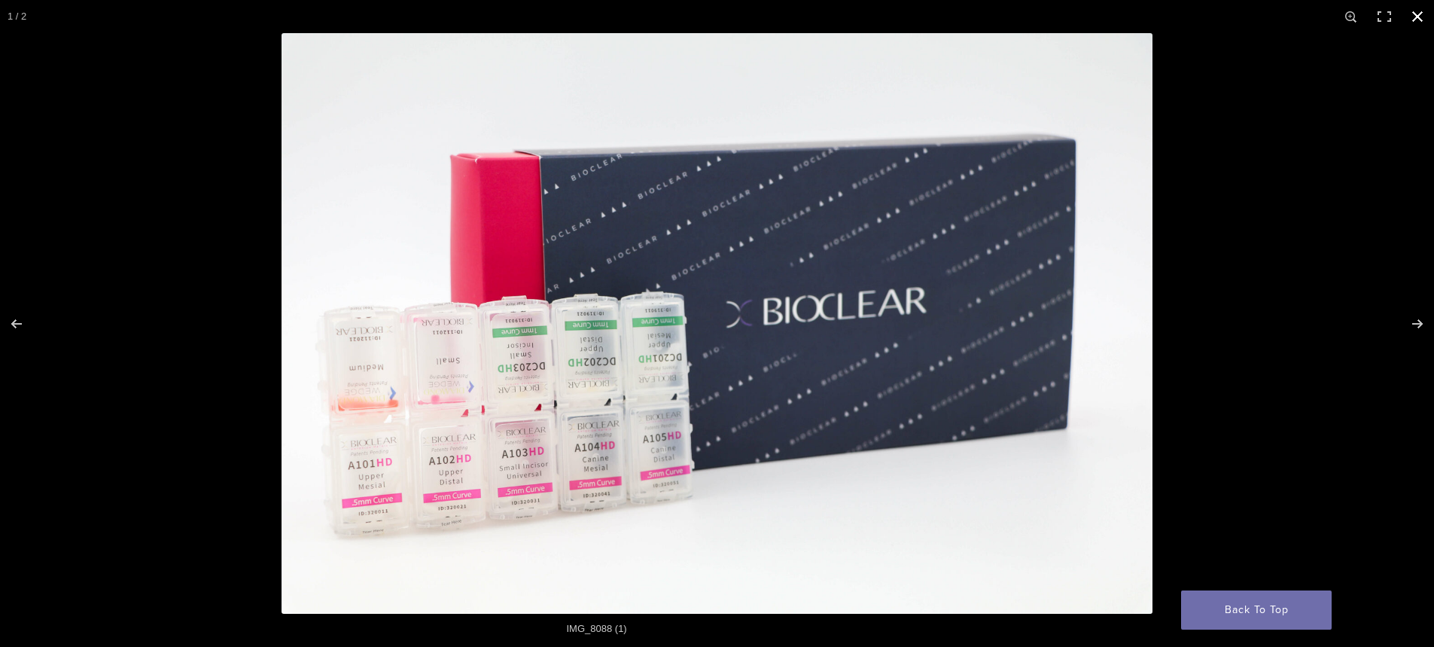
click at [104, 165] on div at bounding box center [717, 323] width 1434 height 647
